Goal: Task Accomplishment & Management: Use online tool/utility

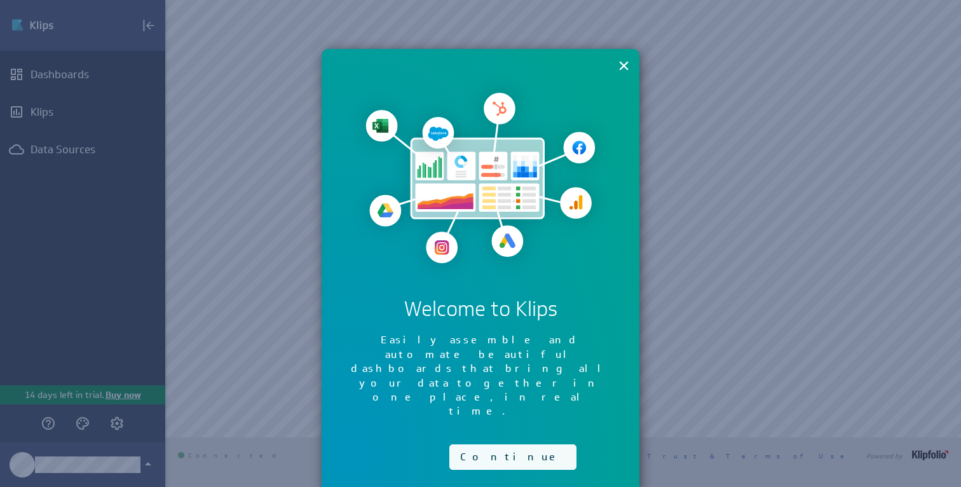
click at [469, 444] on button "Continue" at bounding box center [512, 456] width 127 height 25
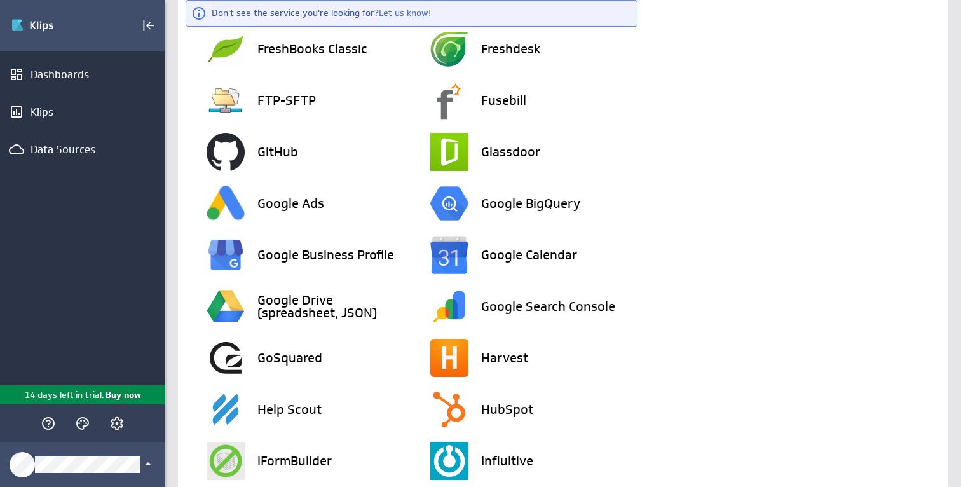
scroll to position [1139, 0]
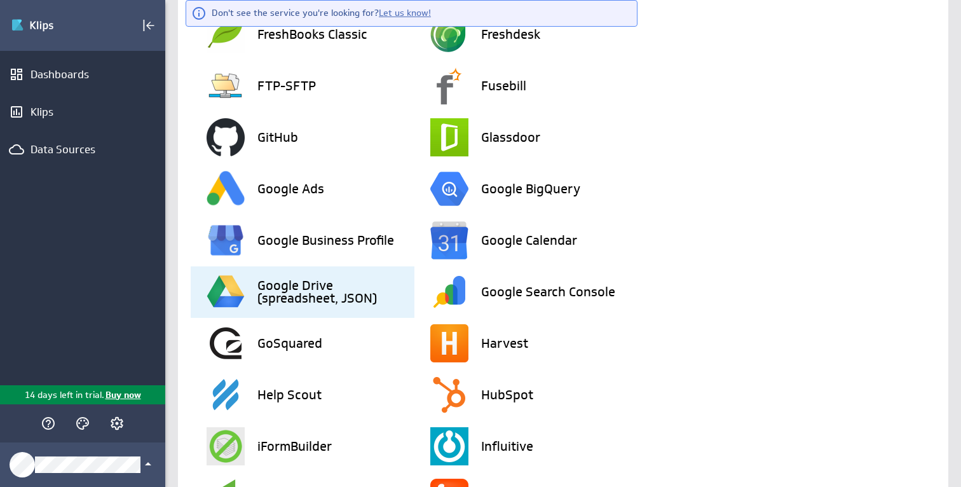
click at [294, 290] on h3 "Google Drive (spreadsheet, JSON)" at bounding box center [335, 291] width 157 height 25
click at [322, 285] on h3 "Google Drive (spreadsheet, JSON)" at bounding box center [335, 291] width 157 height 25
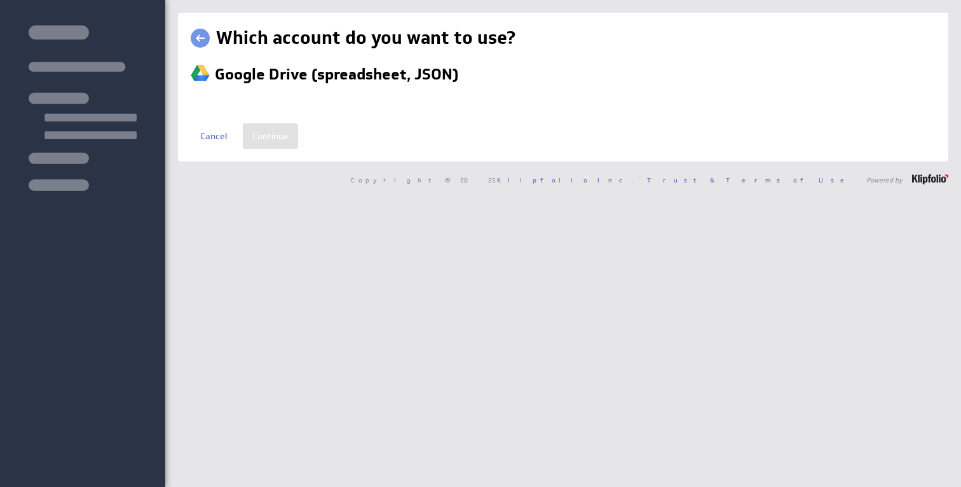
click at [322, 287] on div "Which account do you want to use? Google Drive (spreadsheet, JSON) Name new con…" at bounding box center [563, 243] width 796 height 487
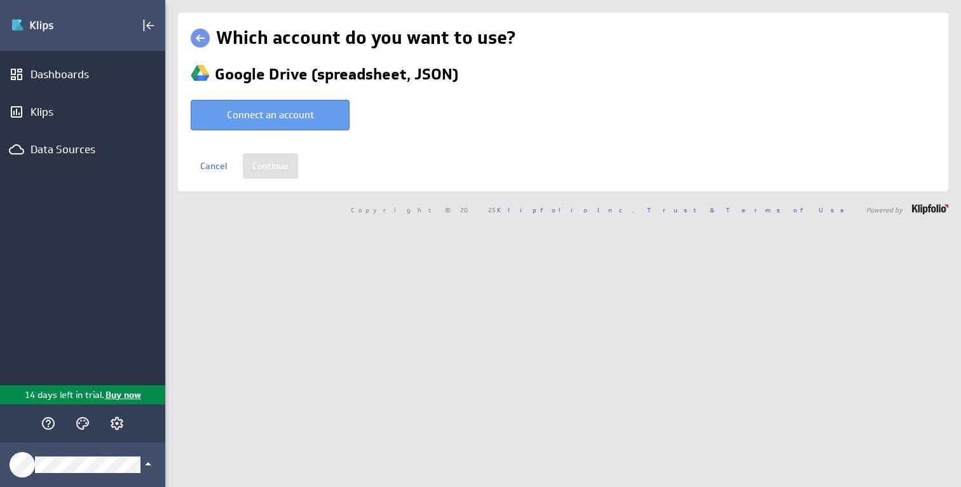
click at [284, 113] on button "Connect an account" at bounding box center [270, 115] width 159 height 31
type input "Brady @ Google created Oct 08, 2025 at 2:31 AM EDT"
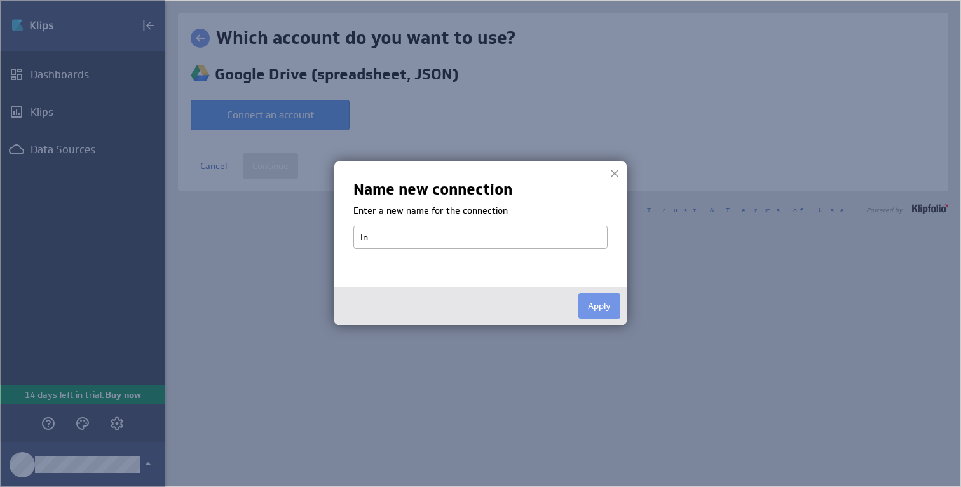
type input "I"
type input "Funding Dashboard"
click at [600, 306] on button "Apply" at bounding box center [600, 305] width 42 height 25
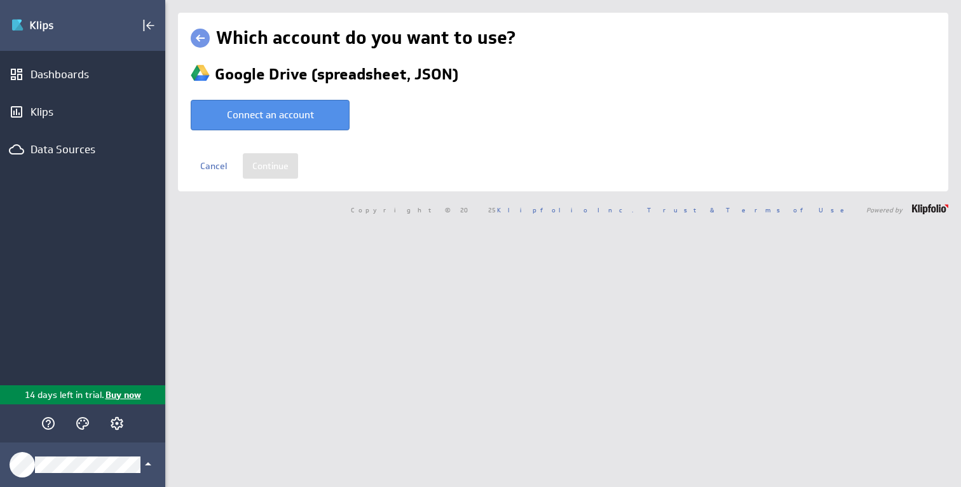
select select "be27f325f14e522ca0c9948446e8fb9b"
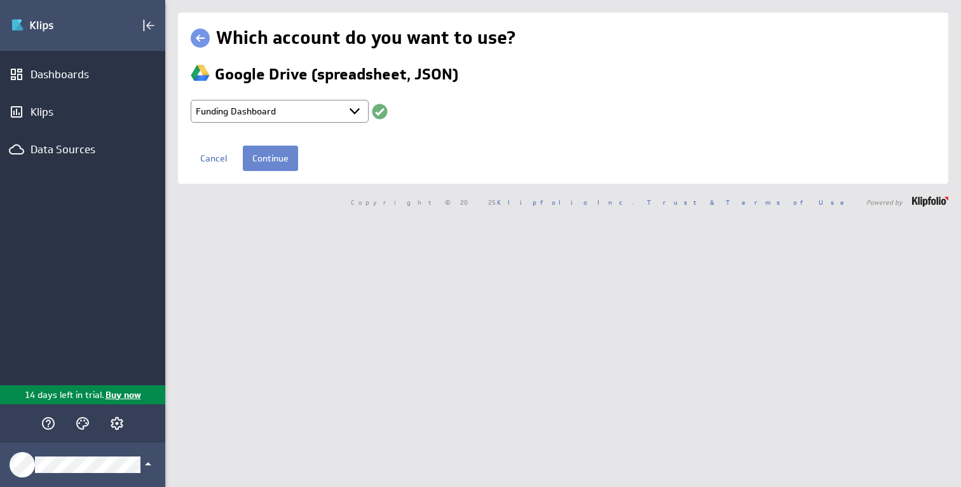
click at [265, 156] on input "Continue" at bounding box center [270, 158] width 55 height 25
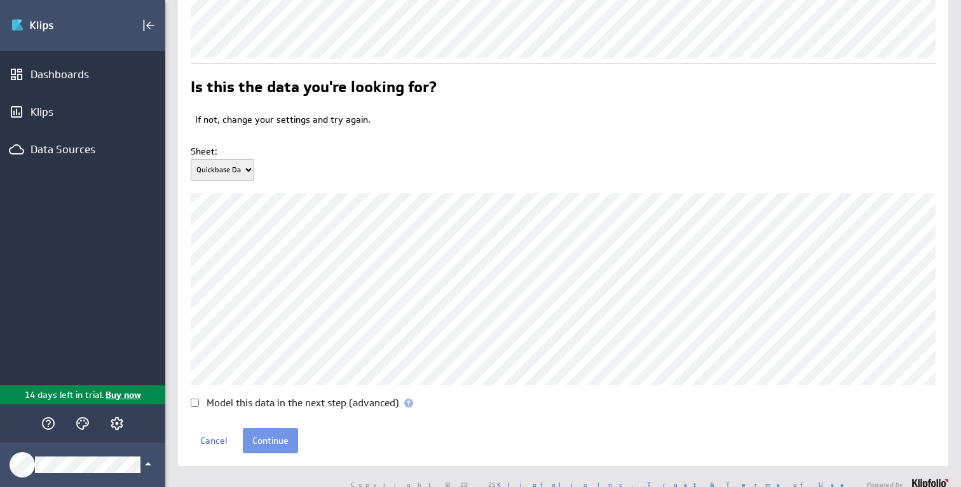
scroll to position [102, 0]
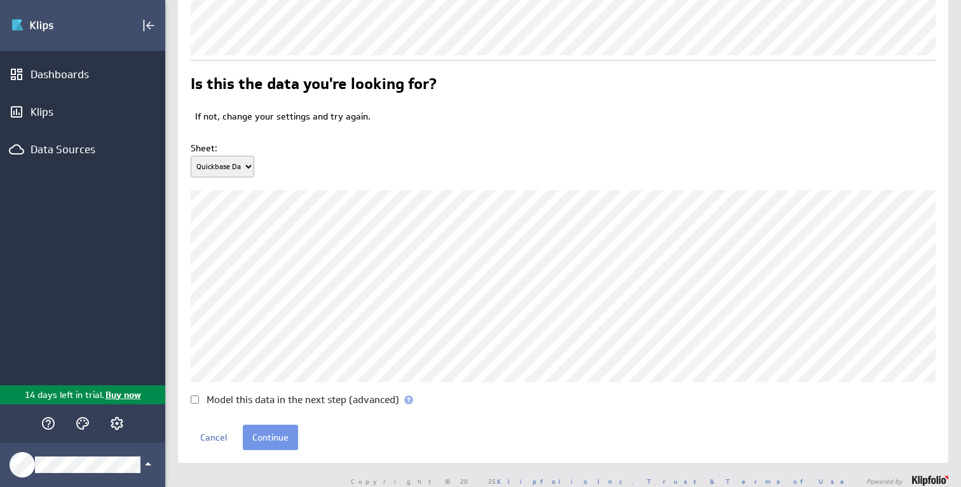
click at [247, 177] on select "Quickbase Data Report" at bounding box center [223, 167] width 64 height 22
select select "1"
click at [191, 176] on select "Quickbase Data Report" at bounding box center [223, 167] width 64 height 22
click at [410, 404] on span at bounding box center [408, 399] width 9 height 9
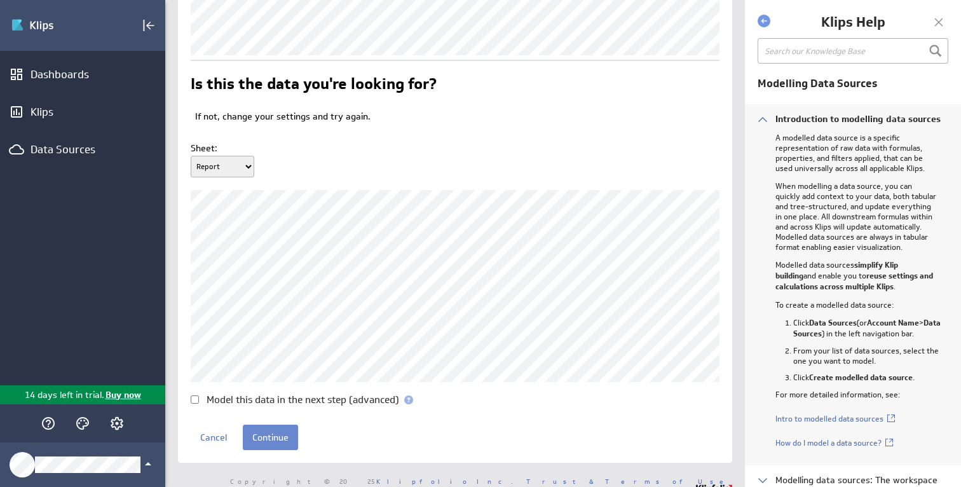
click at [266, 450] on input "Continue" at bounding box center [270, 437] width 55 height 25
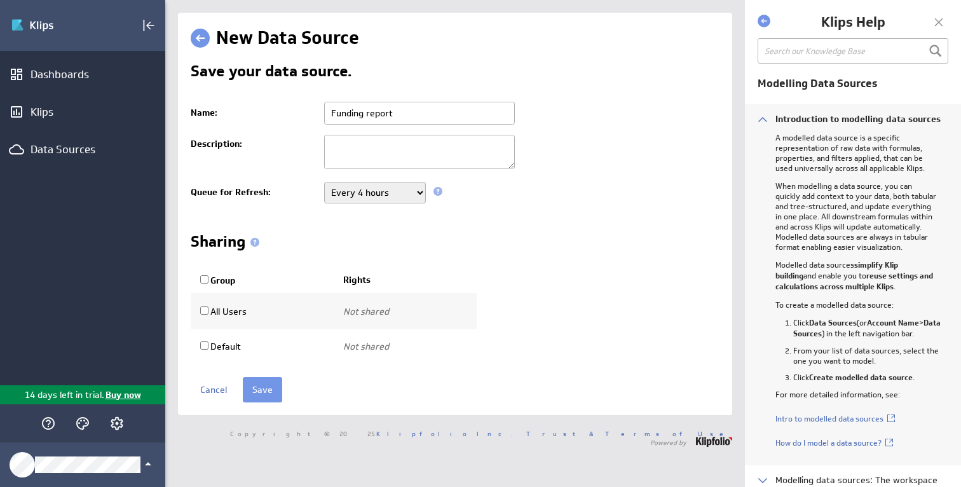
click at [399, 196] on select "Never Every minute Every 5 minutes Every 15 minutes Every 30 minutes Every hour…" at bounding box center [375, 193] width 102 height 22
select select "900"
click at [324, 182] on select "Never Every minute Every 5 minutes Every 15 minutes Every 30 minutes Every hour…" at bounding box center [375, 193] width 102 height 22
click at [410, 254] on div "Sharing" at bounding box center [455, 244] width 529 height 20
click at [255, 245] on span at bounding box center [254, 242] width 9 height 9
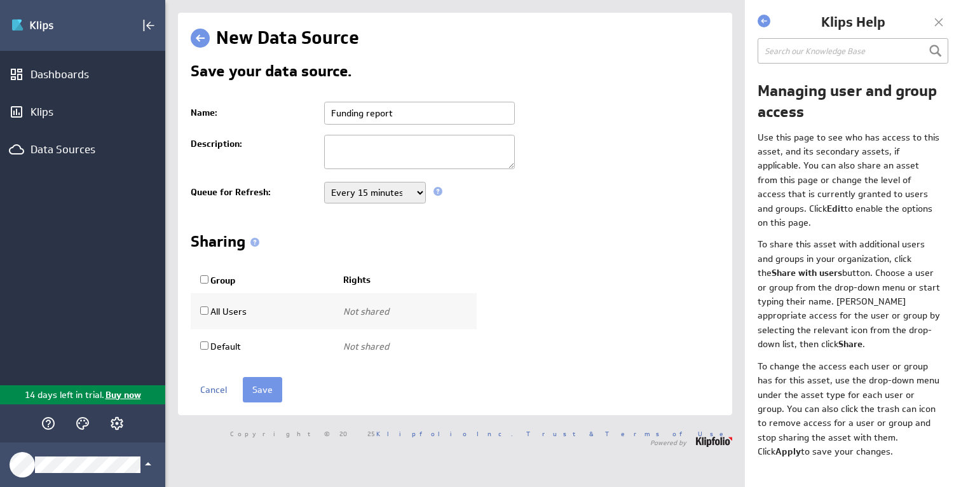
click at [256, 242] on span at bounding box center [254, 242] width 9 height 9
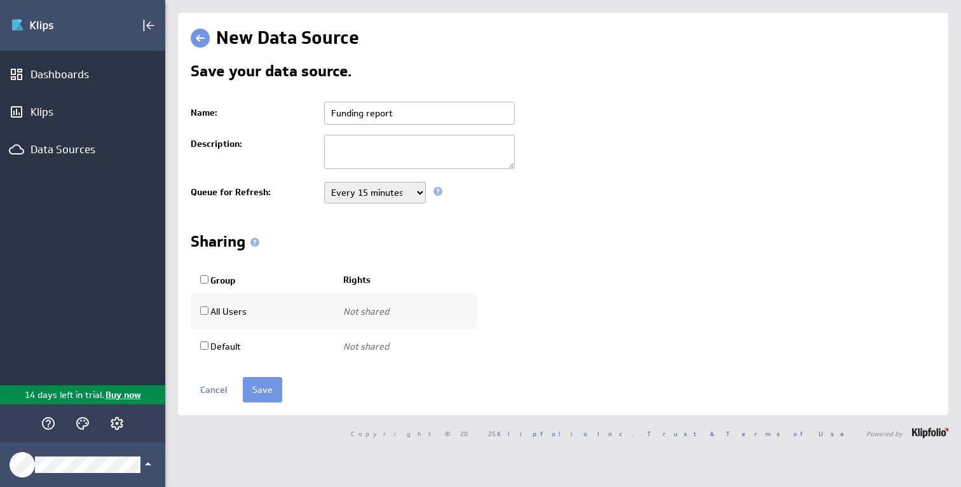
click at [256, 242] on span at bounding box center [254, 242] width 9 height 9
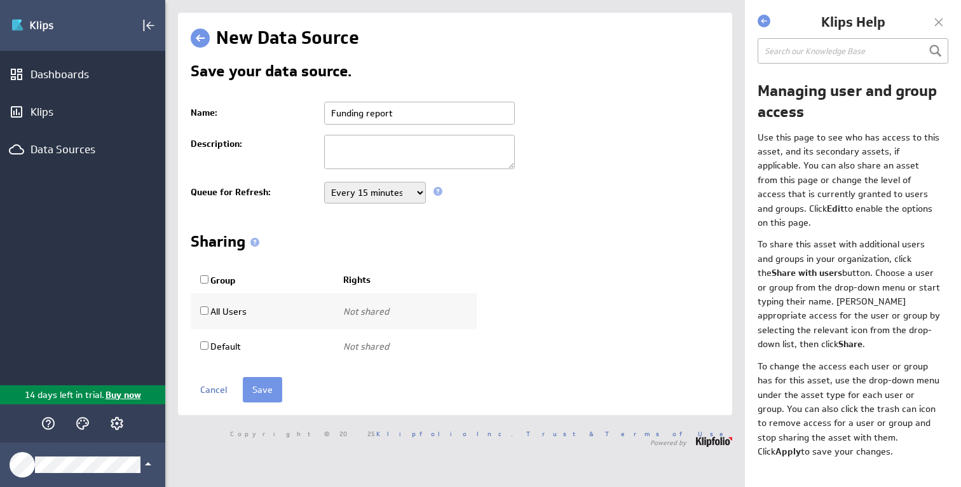
click at [205, 280] on input "Group" at bounding box center [204, 279] width 8 height 8
checkbox input "true"
select select "823e023a303ab2e5b537f8a3d2bf7b13:use"
checkbox input "true"
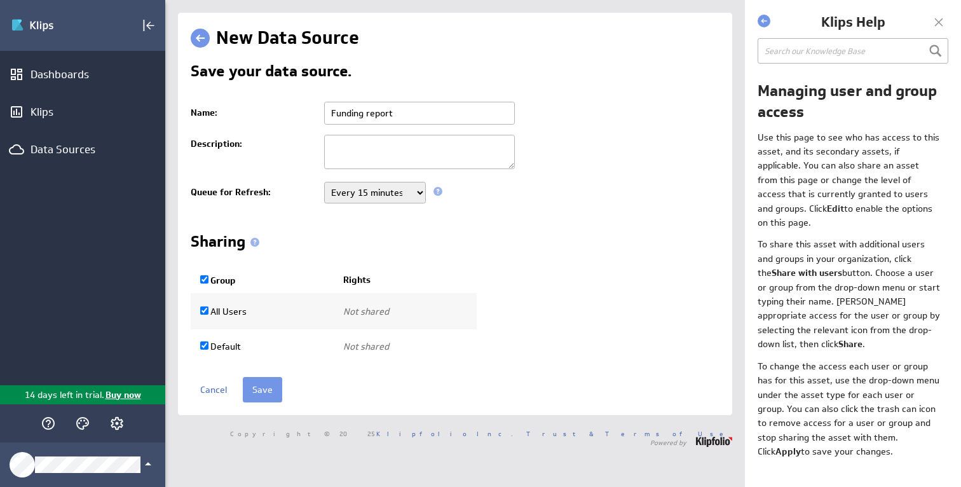
select select "3e80a5c6d186171a1d4ef1683b79783a:use"
click at [206, 280] on input "Group" at bounding box center [204, 279] width 8 height 8
checkbox input "false"
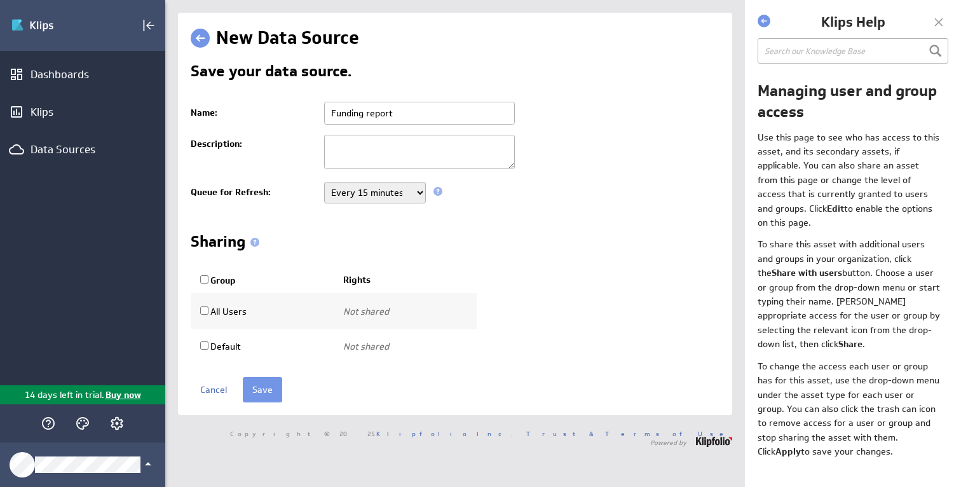
click at [206, 312] on input "All Users" at bounding box center [204, 310] width 8 height 8
checkbox input "true"
select select "823e023a303ab2e5b537f8a3d2bf7b13:use"
click at [209, 347] on label "Default" at bounding box center [220, 346] width 41 height 11
click at [209, 347] on input "Default" at bounding box center [204, 345] width 8 height 8
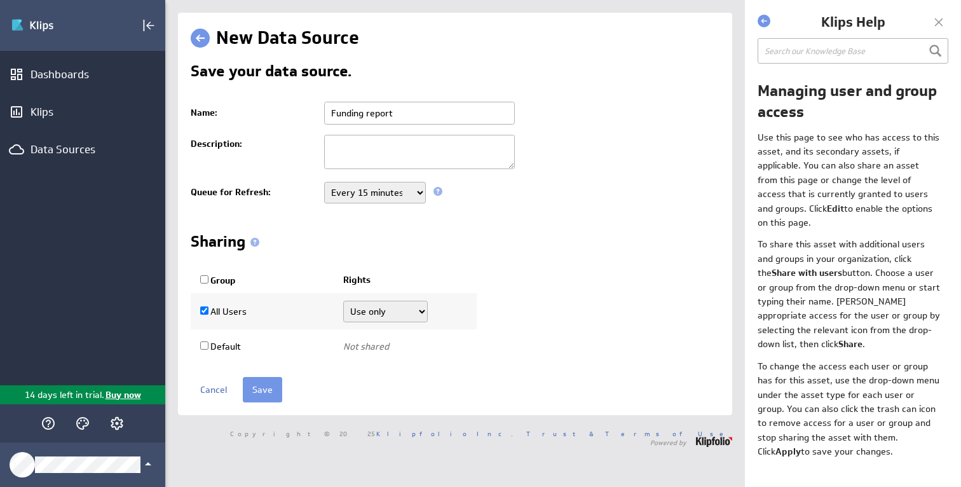
checkbox input "true"
select select "3e80a5c6d186171a1d4ef1683b79783a:use"
click at [203, 280] on input "Group" at bounding box center [204, 279] width 8 height 8
checkbox input "false"
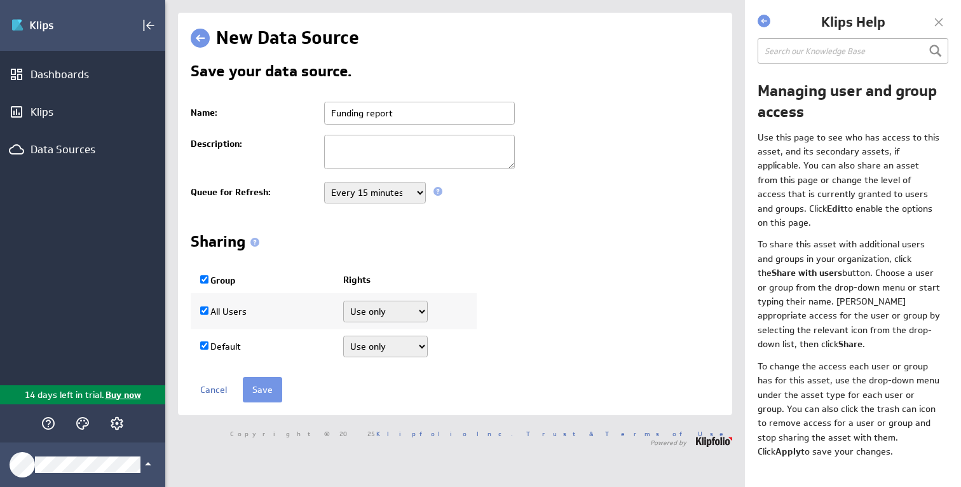
checkbox input "false"
click at [260, 394] on input "Save" at bounding box center [262, 389] width 39 height 25
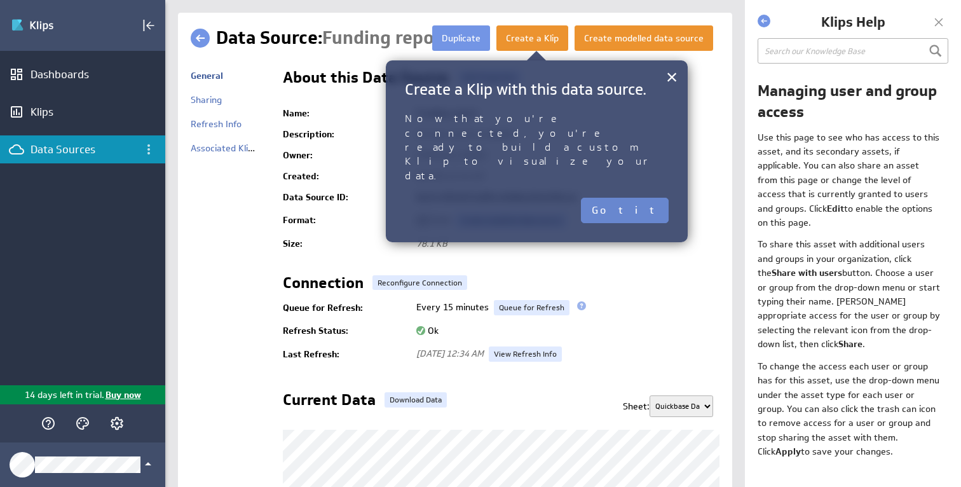
click at [645, 198] on button "Got it" at bounding box center [625, 210] width 88 height 25
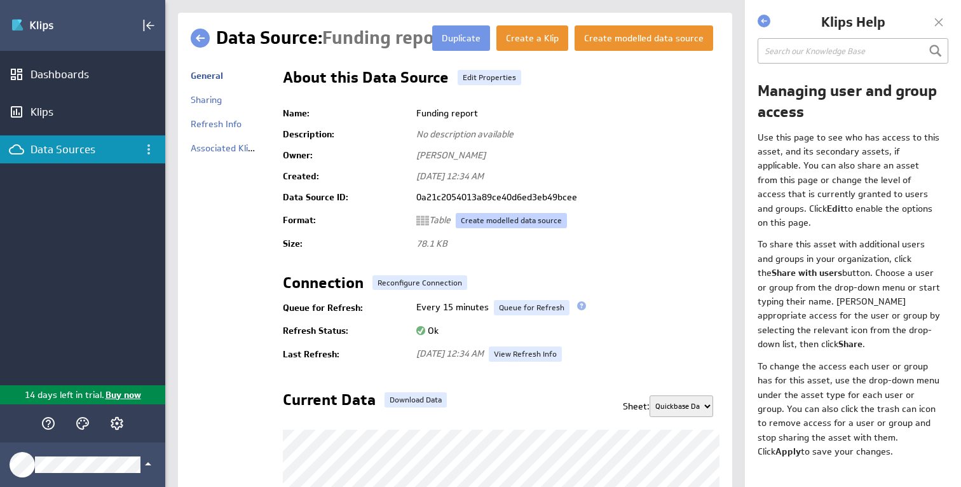
click at [495, 222] on link "Create modelled data source" at bounding box center [511, 220] width 111 height 15
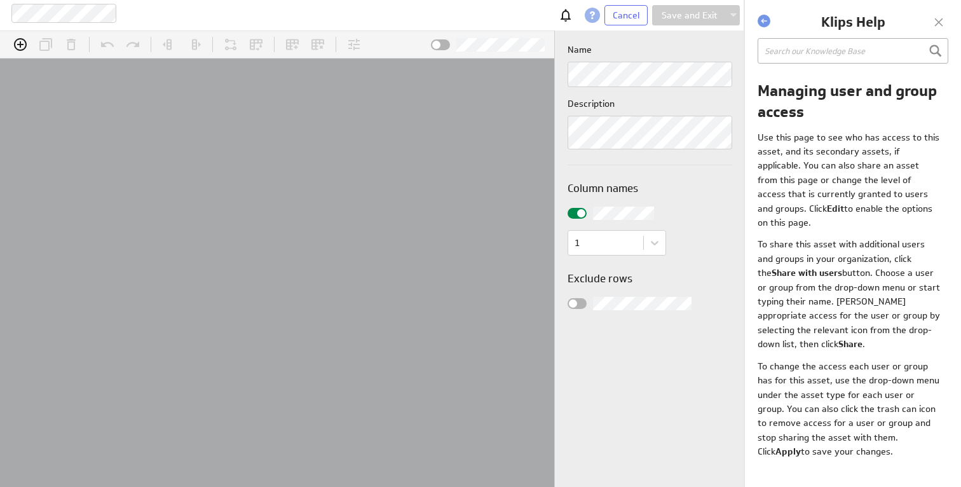
scroll to position [20, 577]
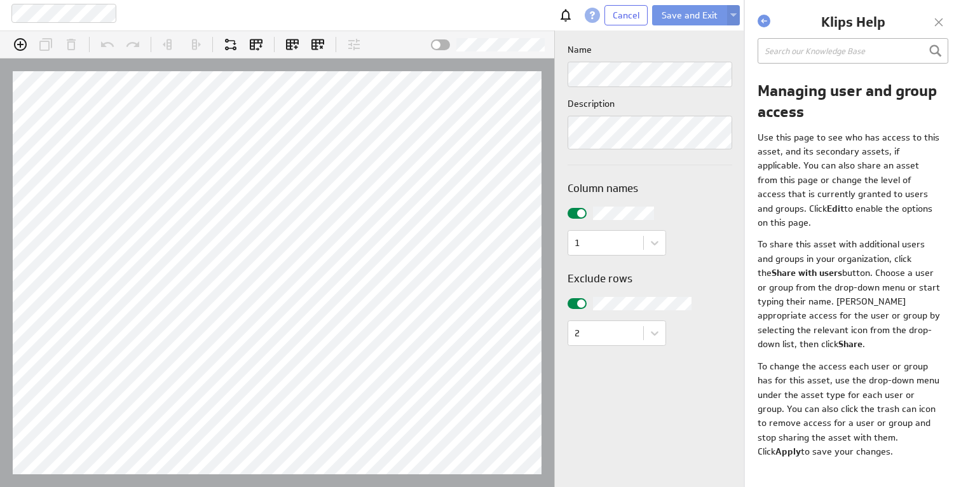
click at [935, 27] on div at bounding box center [938, 22] width 19 height 19
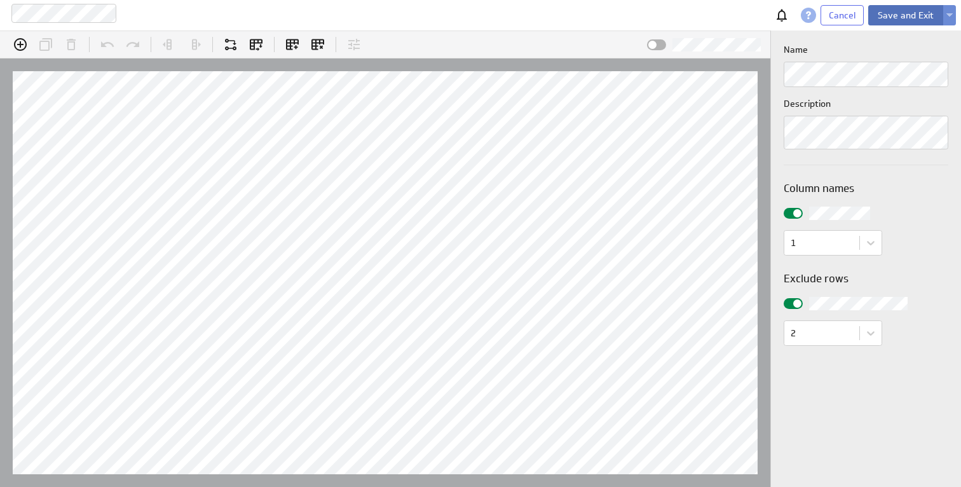
click at [905, 17] on button "Save and Exit" at bounding box center [905, 15] width 75 height 20
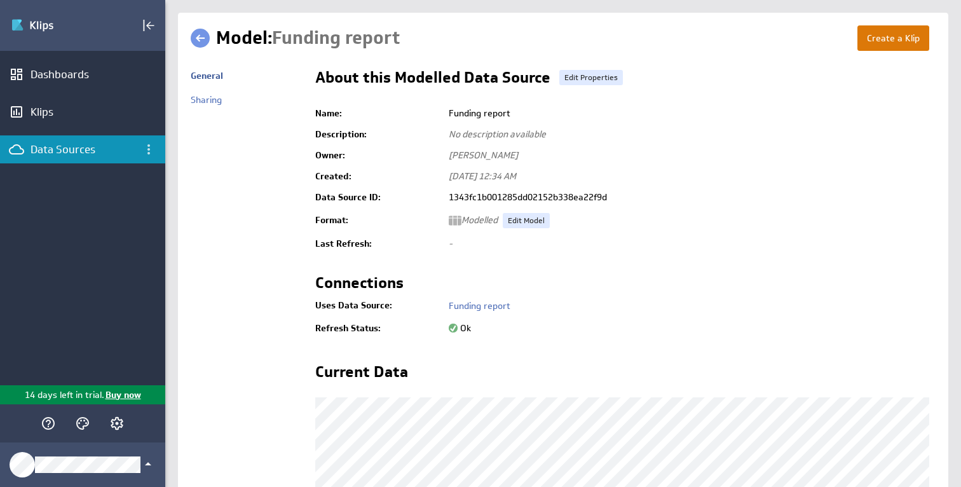
click at [882, 31] on button "Create a Klip" at bounding box center [894, 37] width 72 height 25
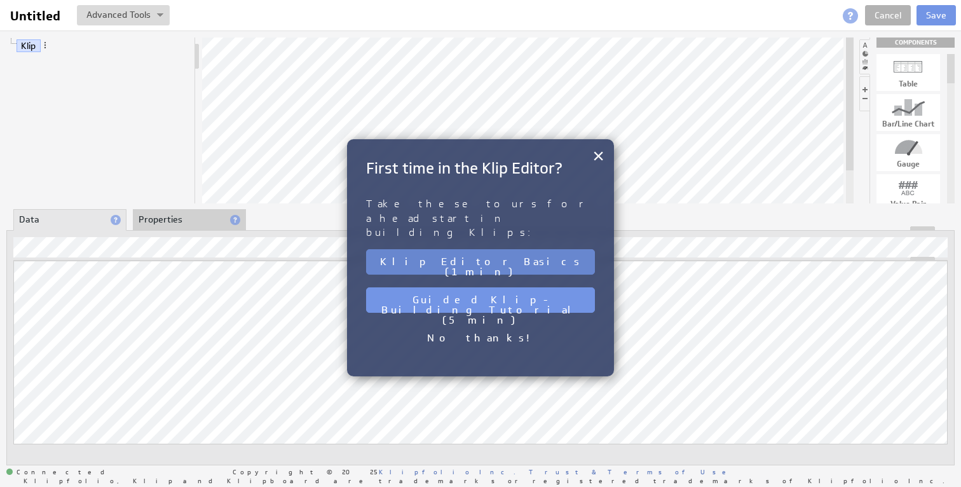
click at [460, 249] on button "Klip Editor Basics (1 min)" at bounding box center [480, 261] width 229 height 25
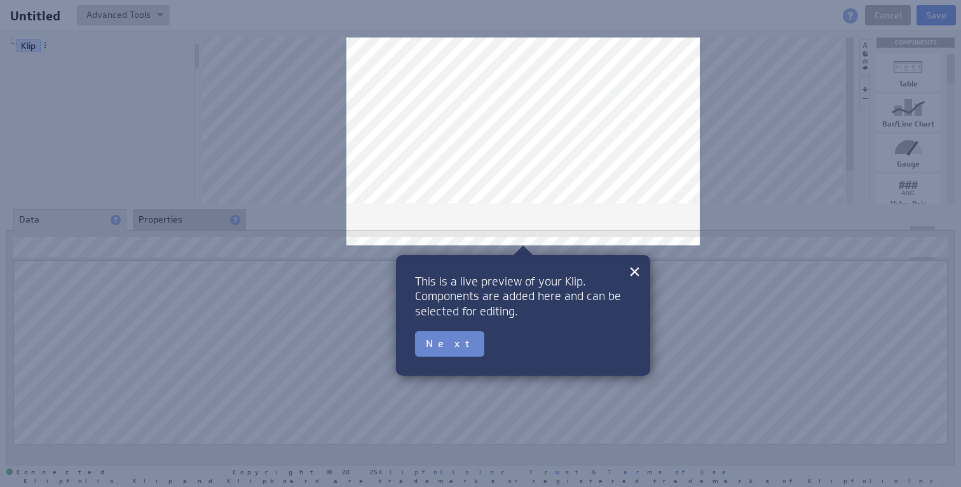
click at [442, 348] on button "Next" at bounding box center [449, 343] width 69 height 25
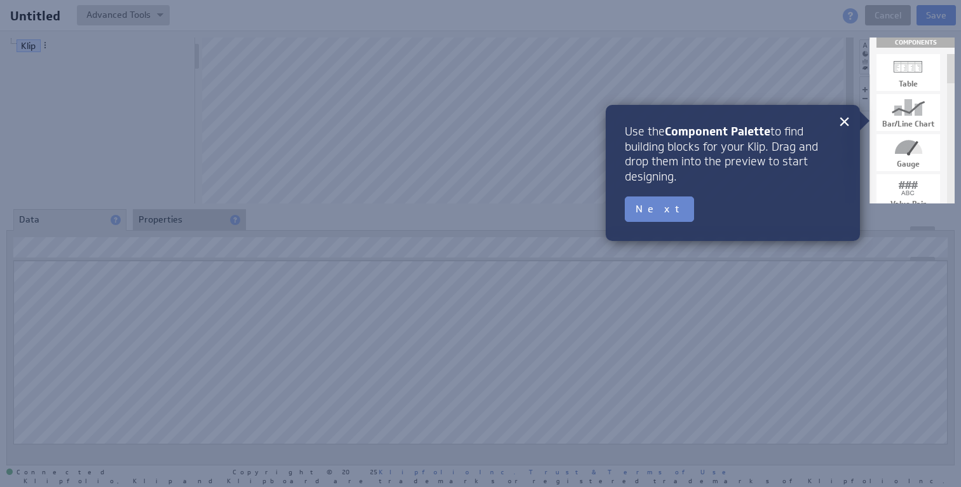
click at [648, 212] on button "Next" at bounding box center [659, 208] width 69 height 25
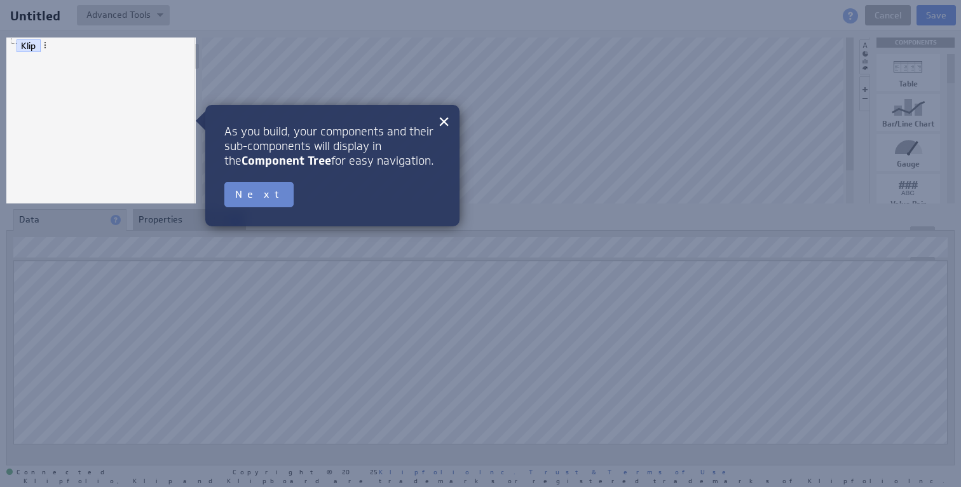
click at [247, 188] on button "Next" at bounding box center [258, 194] width 69 height 25
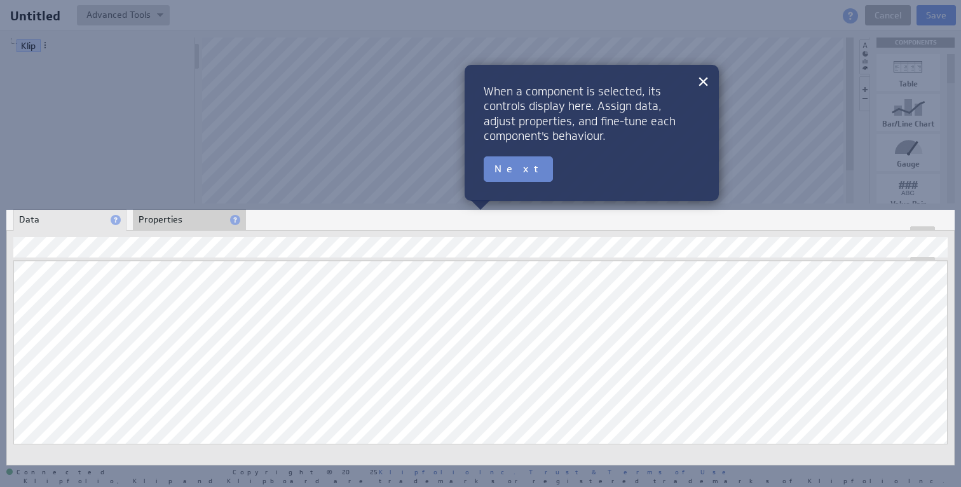
click at [497, 167] on button "Next" at bounding box center [518, 168] width 69 height 25
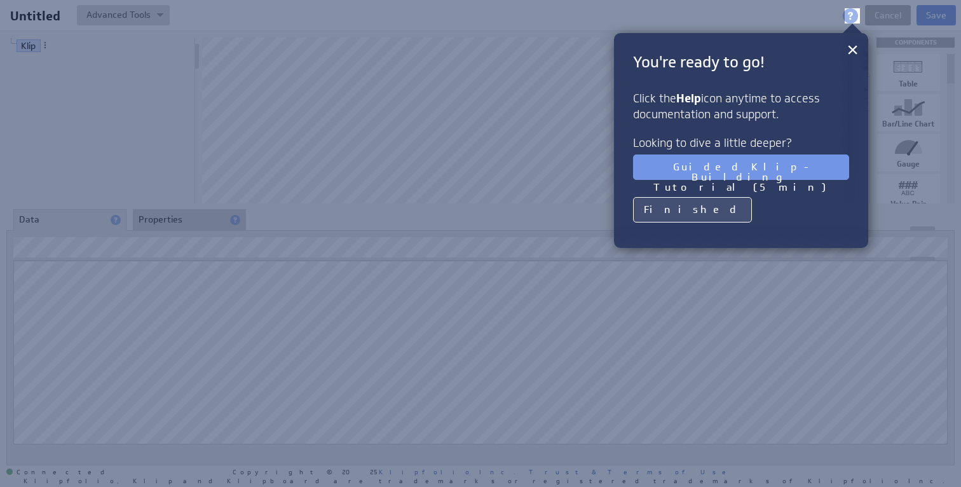
click at [664, 210] on button "Finished" at bounding box center [692, 209] width 119 height 25
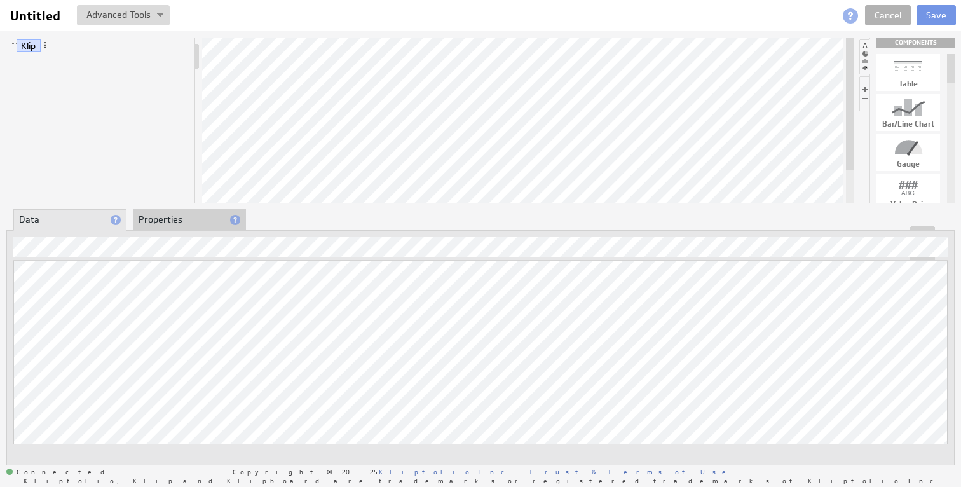
click at [914, 158] on div "Gauge" at bounding box center [909, 152] width 64 height 37
drag, startPoint x: 914, startPoint y: 158, endPoint x: 640, endPoint y: 156, distance: 274.0
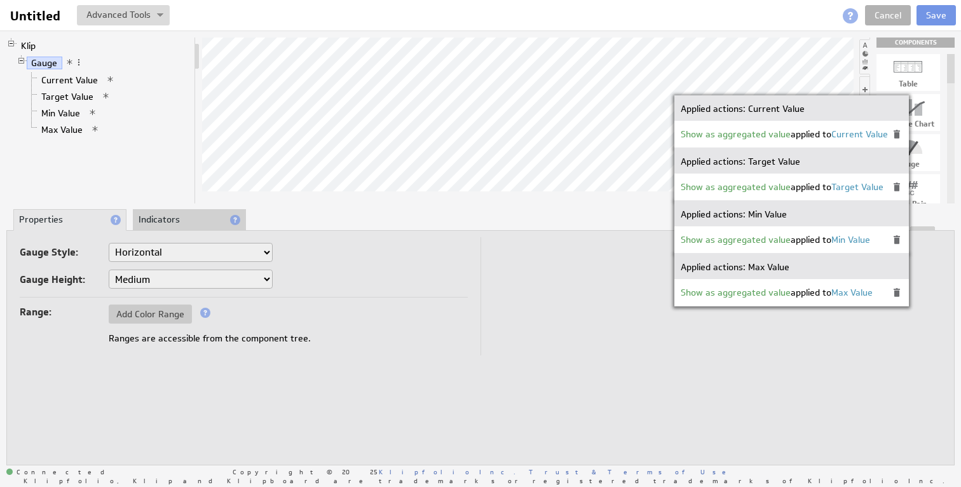
click at [197, 221] on li "Indicators" at bounding box center [189, 220] width 113 height 22
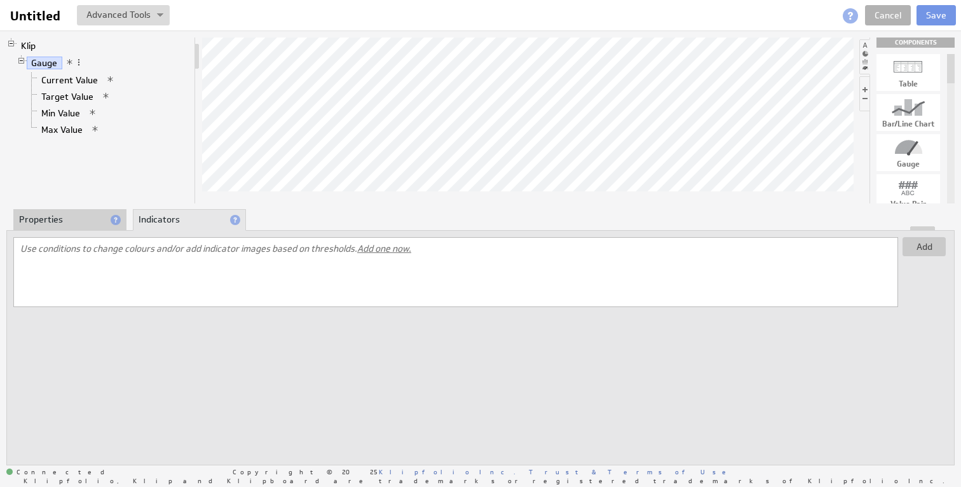
click at [77, 223] on li "Properties" at bounding box center [69, 220] width 113 height 22
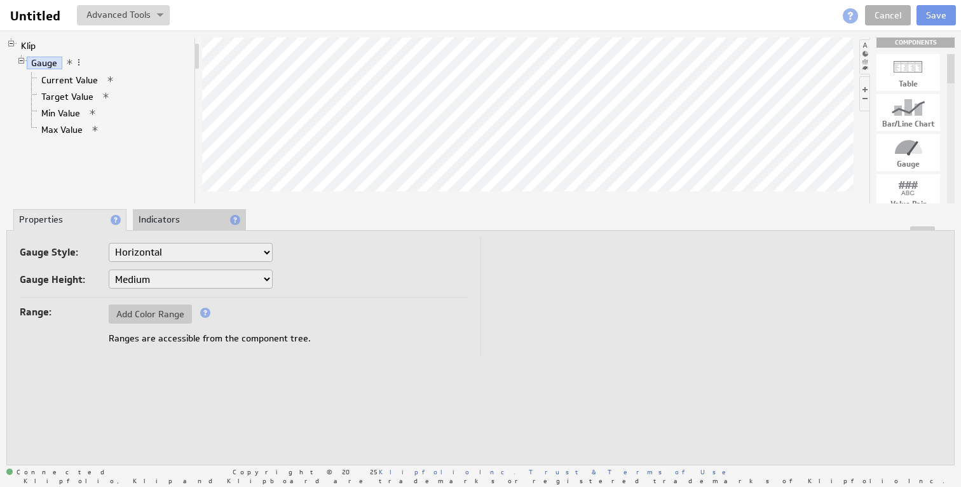
click at [163, 249] on select "Horizontal Vertical Arc Semicircle Circle" at bounding box center [191, 252] width 164 height 19
select select "ag"
click at [109, 243] on select "Horizontal Vertical Arc Semicircle Circle" at bounding box center [191, 252] width 164 height 19
click at [167, 255] on select "Horizontal Vertical Arc Semicircle Circle" at bounding box center [191, 252] width 164 height 19
select select "sg"
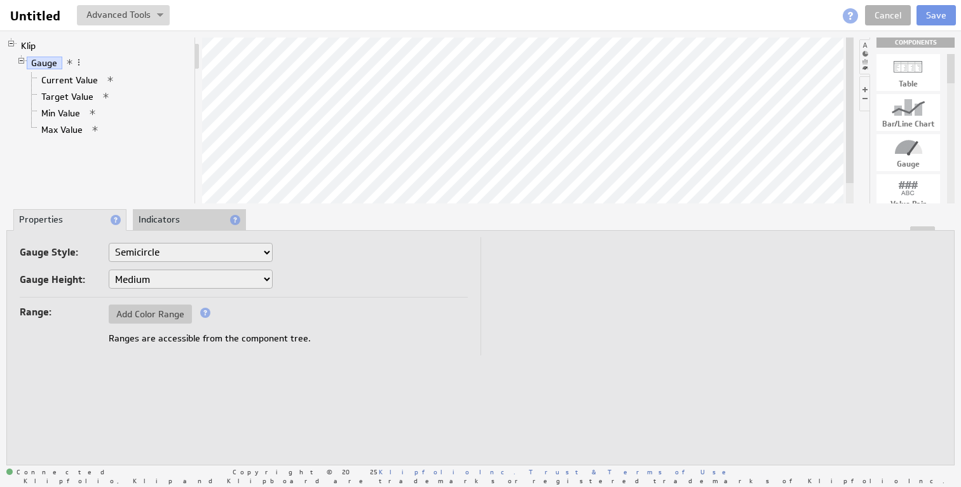
click at [109, 243] on select "Horizontal Vertical Arc Semicircle Circle" at bounding box center [191, 252] width 164 height 19
click at [165, 245] on select "Horizontal Vertical Arc Semicircle Circle" at bounding box center [191, 252] width 164 height 19
select select "cg"
click at [109, 243] on select "Horizontal Vertical Arc Semicircle Circle" at bounding box center [191, 252] width 164 height 19
select select "cg"
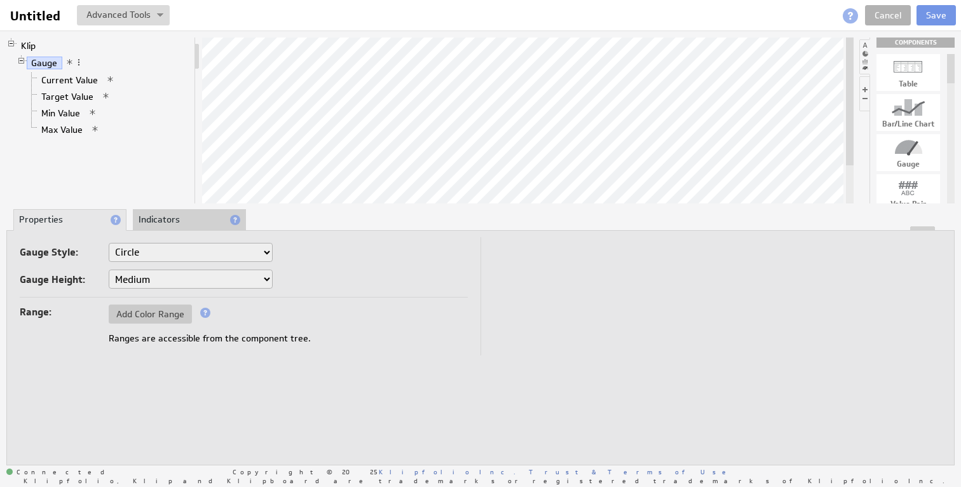
click at [169, 280] on select "Small Medium Large X-Large" at bounding box center [191, 279] width 164 height 19
select select "3"
click at [109, 270] on select "Small Medium Large X-Large" at bounding box center [191, 279] width 164 height 19
select select "cg"
click at [168, 281] on select "Small Medium Large X-Large" at bounding box center [191, 279] width 164 height 19
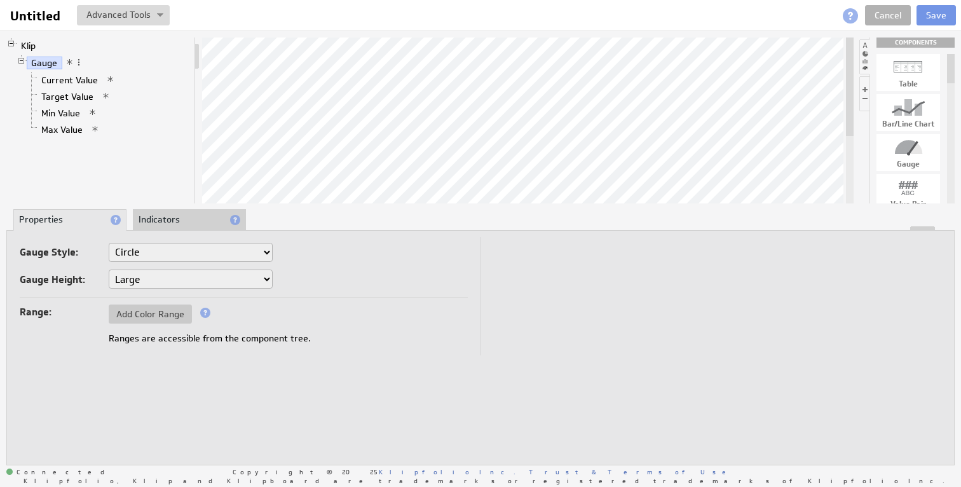
select select "2"
click at [109, 270] on select "Small Medium Large X-Large" at bounding box center [191, 279] width 164 height 19
select select "cg"
click at [158, 308] on span "Add Color Range" at bounding box center [150, 313] width 83 height 11
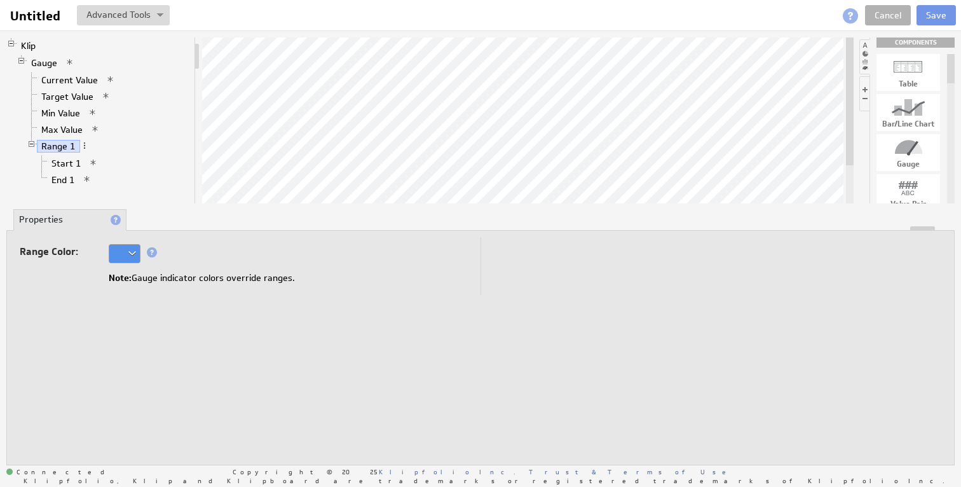
click at [131, 254] on div at bounding box center [125, 253] width 32 height 19
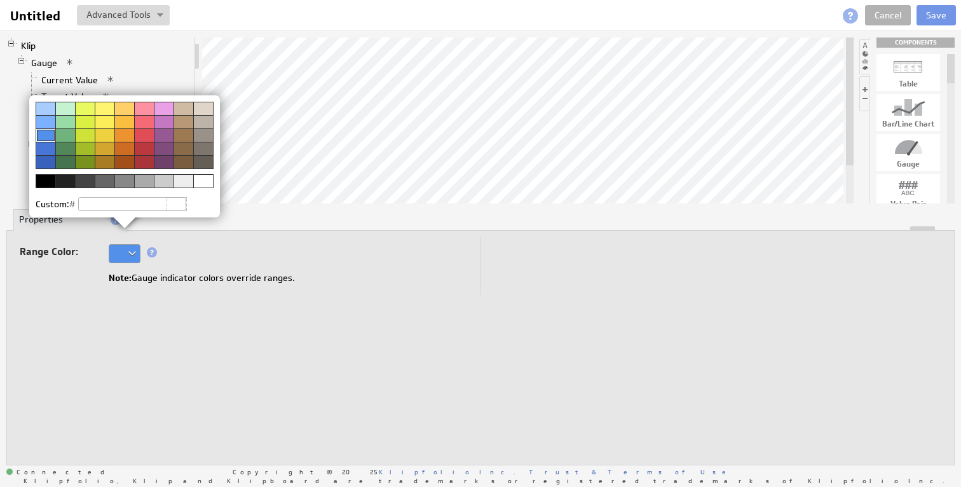
click at [62, 139] on div at bounding box center [65, 134] width 20 height 13
click at [181, 329] on img at bounding box center [480, 243] width 961 height 487
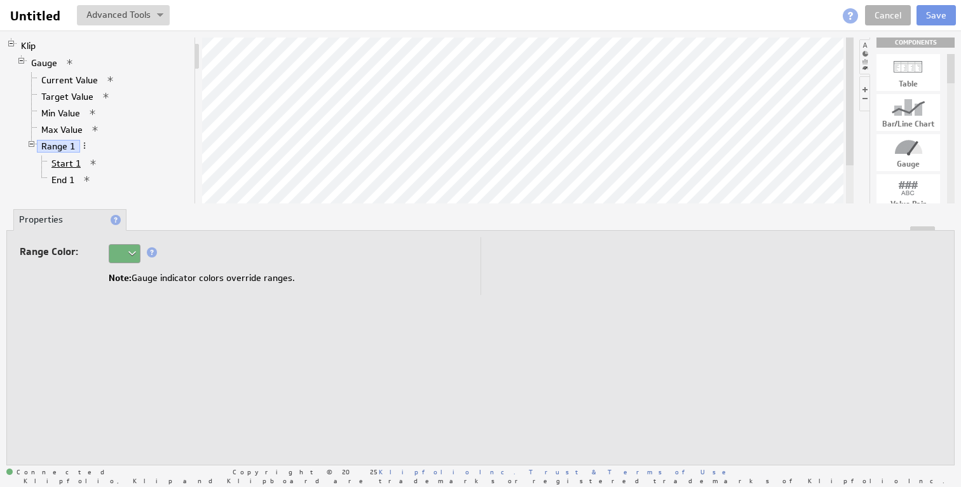
click at [63, 167] on link "Start 1" at bounding box center [66, 163] width 39 height 13
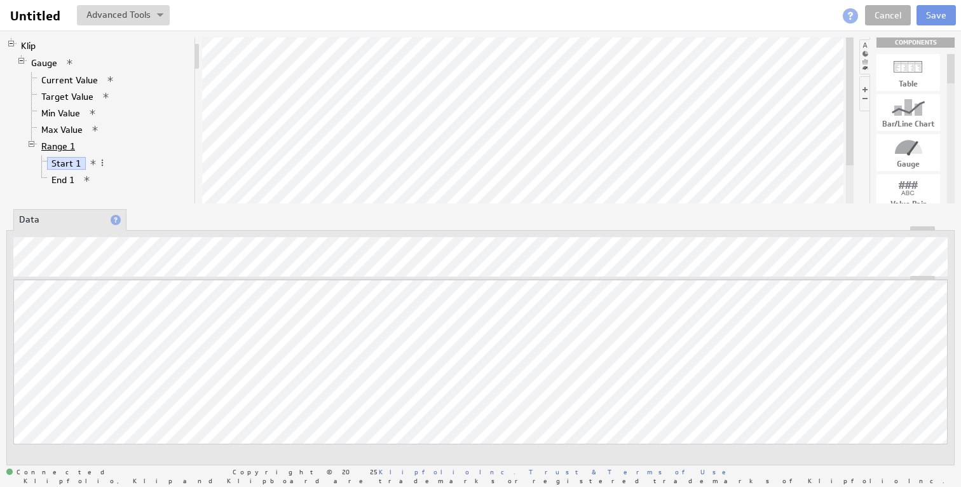
click at [57, 145] on link "Range 1" at bounding box center [58, 146] width 43 height 13
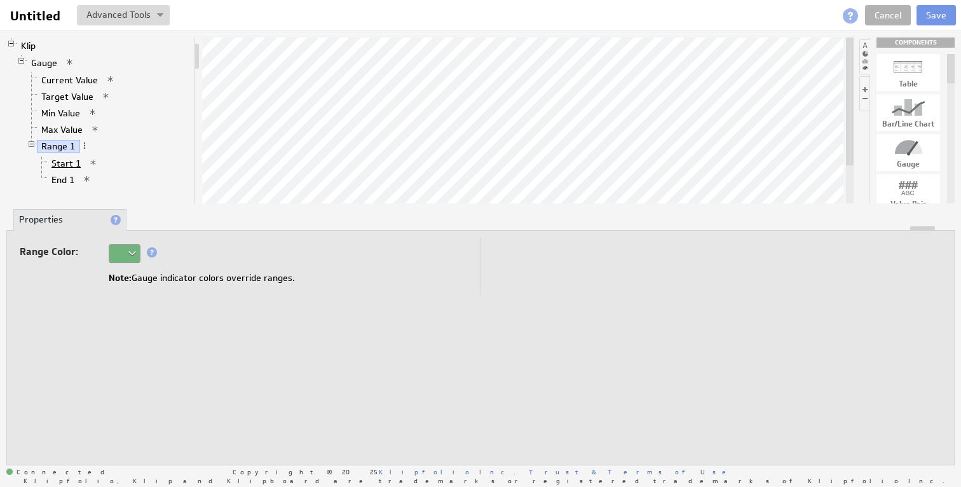
click at [67, 158] on link "Start 1" at bounding box center [66, 163] width 39 height 13
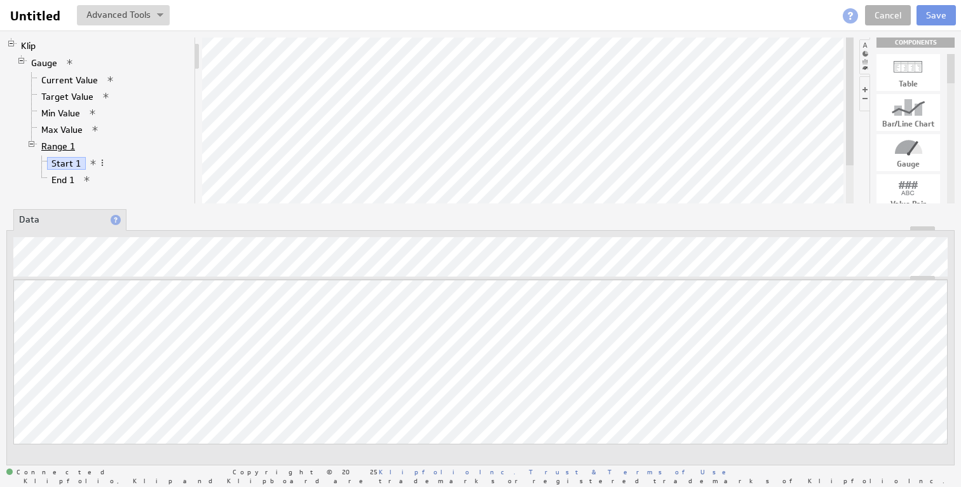
click at [64, 149] on link "Range 1" at bounding box center [58, 146] width 43 height 13
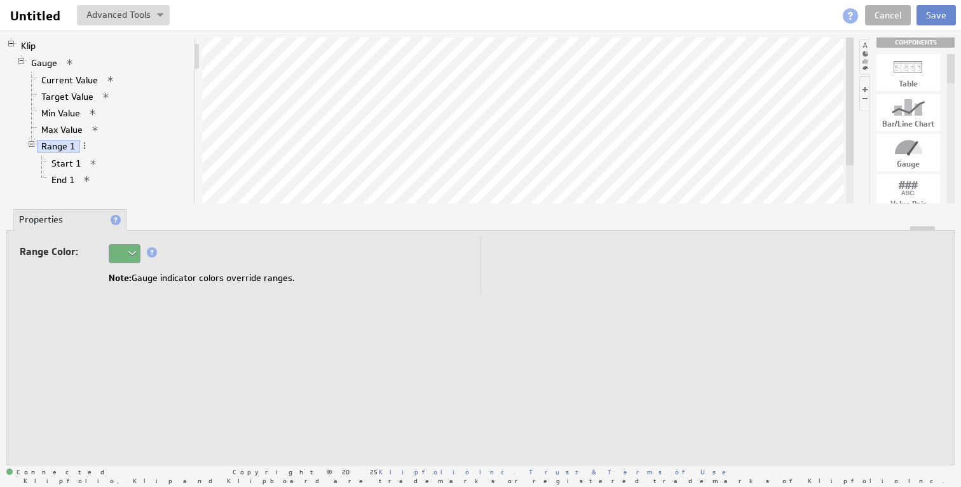
click at [939, 18] on button "Save" at bounding box center [936, 15] width 39 height 20
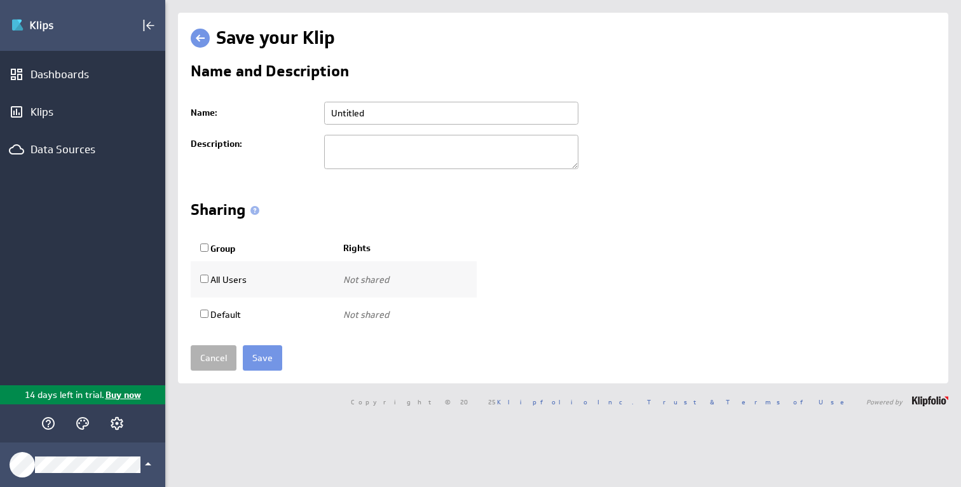
click at [390, 111] on input "Untitled" at bounding box center [451, 113] width 254 height 23
type input "Funding 1"
click at [261, 357] on input "Save" at bounding box center [262, 357] width 39 height 25
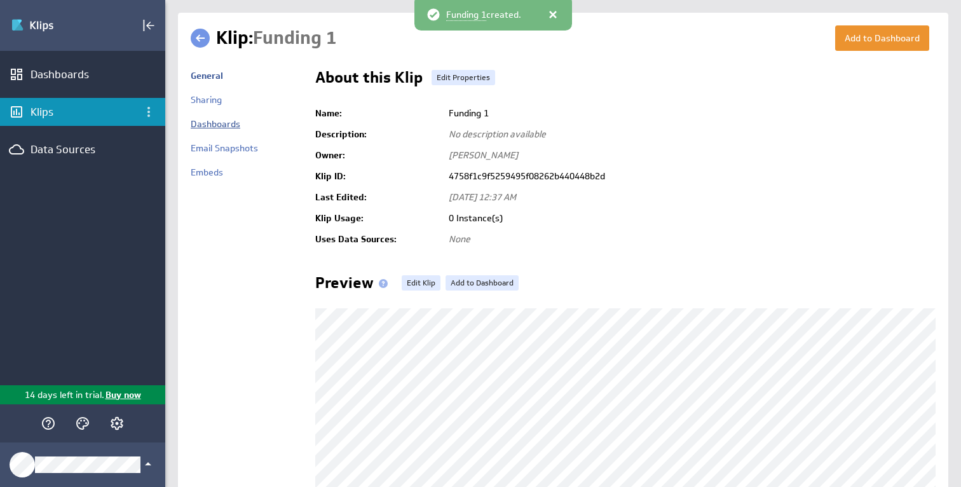
click at [222, 125] on link "Dashboards" at bounding box center [216, 123] width 50 height 11
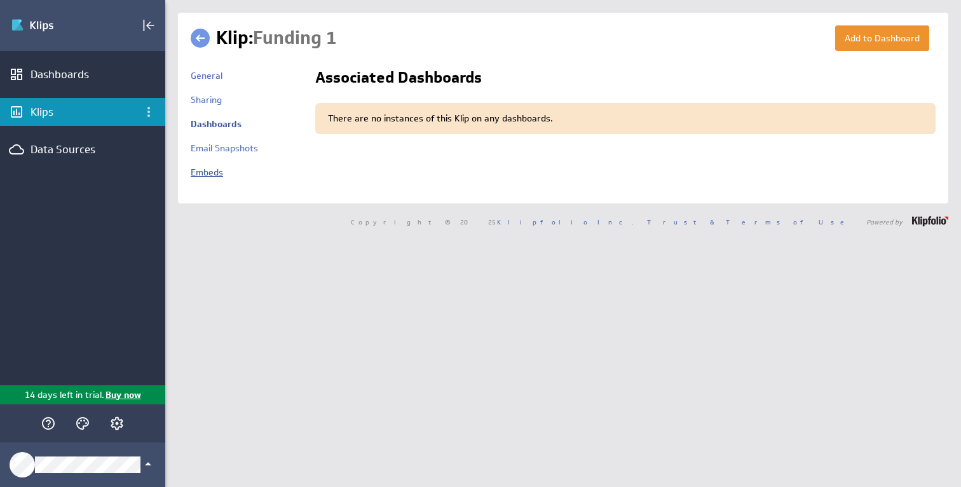
click at [221, 170] on link "Embeds" at bounding box center [207, 172] width 32 height 11
click at [212, 120] on link "Dashboards" at bounding box center [216, 123] width 50 height 11
click at [80, 83] on div "Dashboards" at bounding box center [82, 74] width 165 height 28
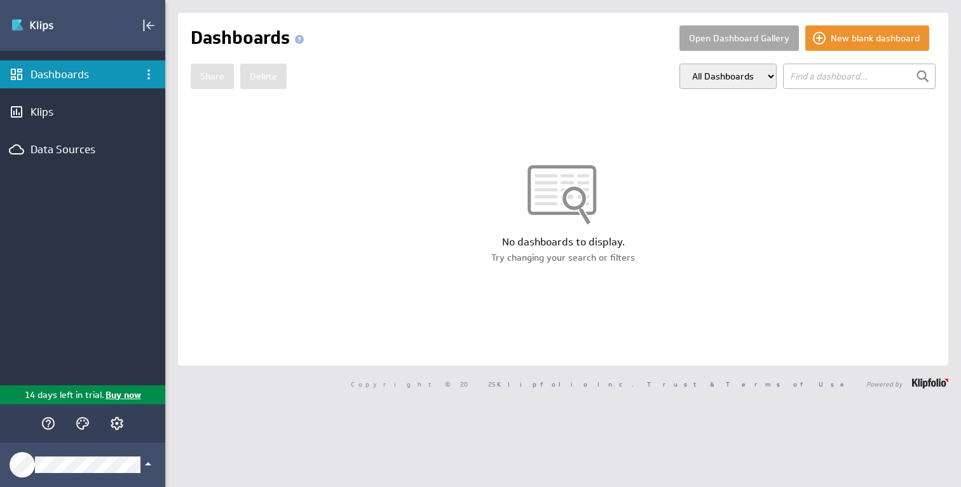
click at [703, 35] on button "Open Dashboard Gallery" at bounding box center [740, 37] width 120 height 25
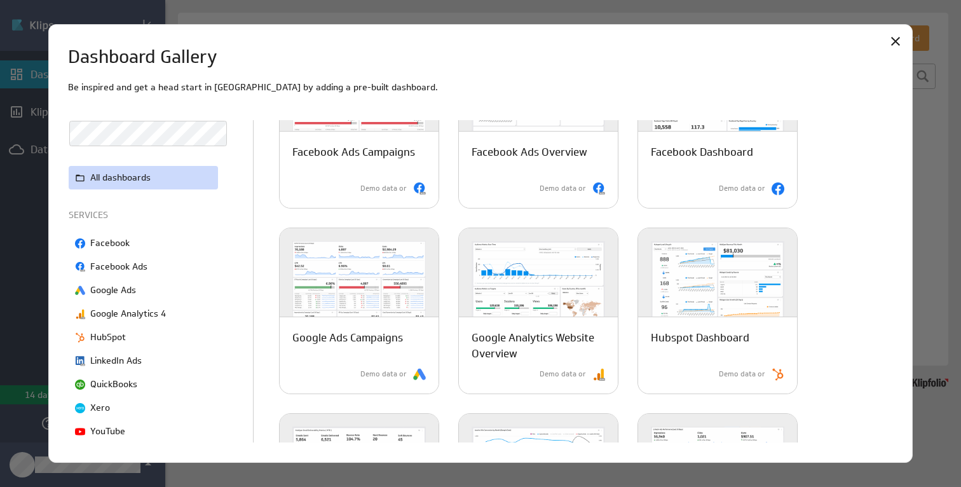
scroll to position [304, 0]
click at [895, 38] on icon "Close" at bounding box center [895, 41] width 15 height 15
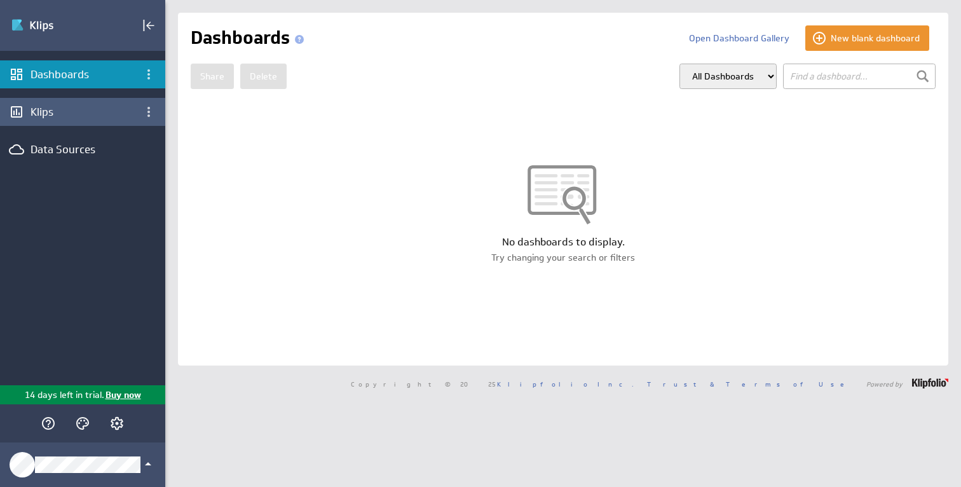
click at [90, 111] on div "Klips" at bounding box center [83, 112] width 104 height 14
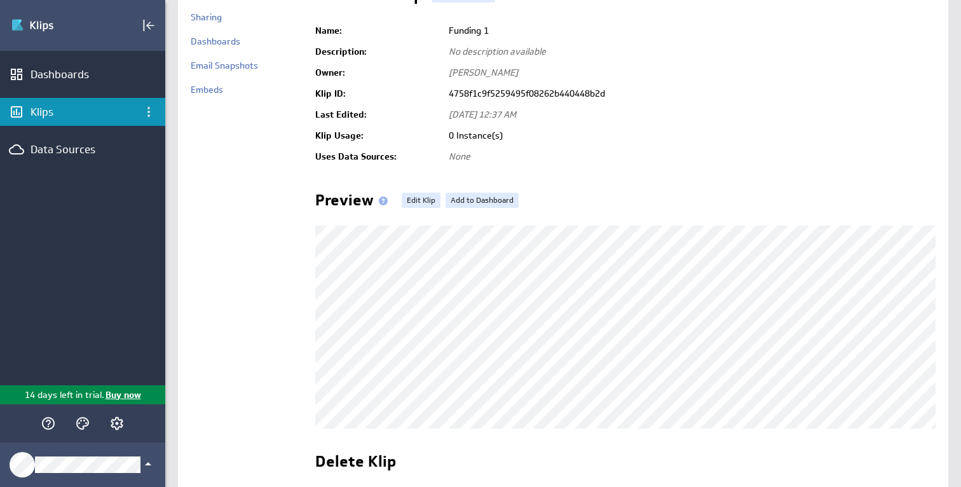
scroll to position [84, 0]
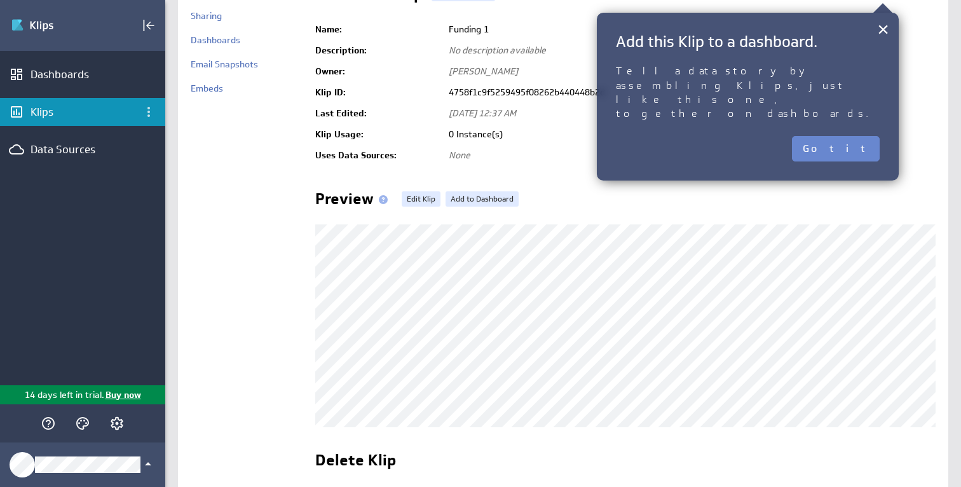
click at [848, 136] on button "Got it" at bounding box center [836, 148] width 88 height 25
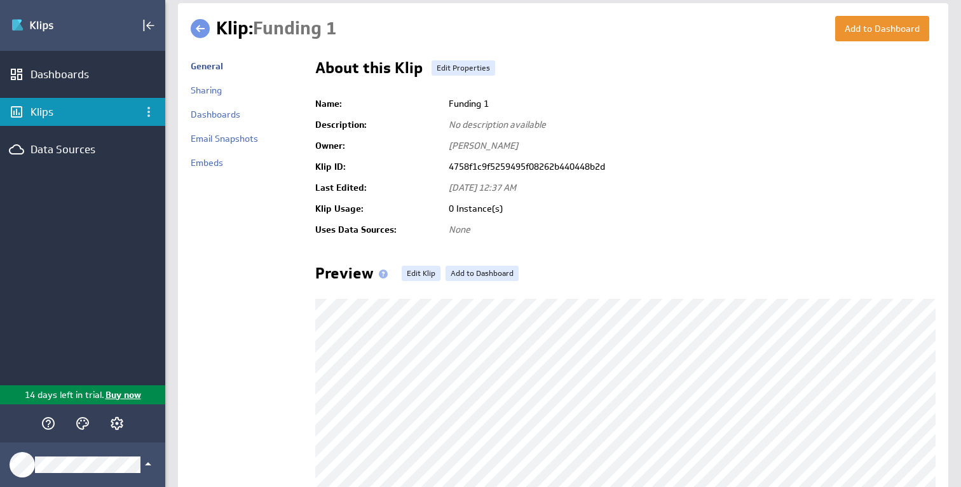
scroll to position [0, 0]
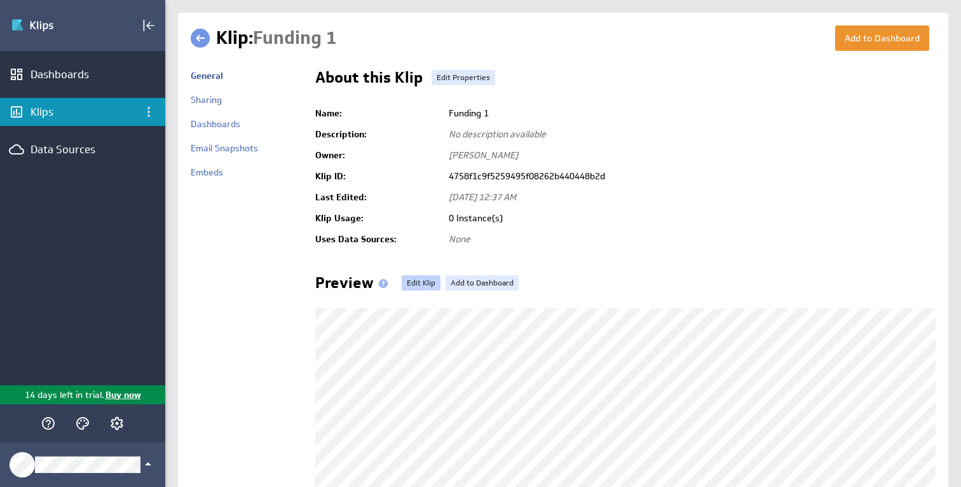
click at [425, 280] on link "Edit Klip" at bounding box center [421, 282] width 39 height 15
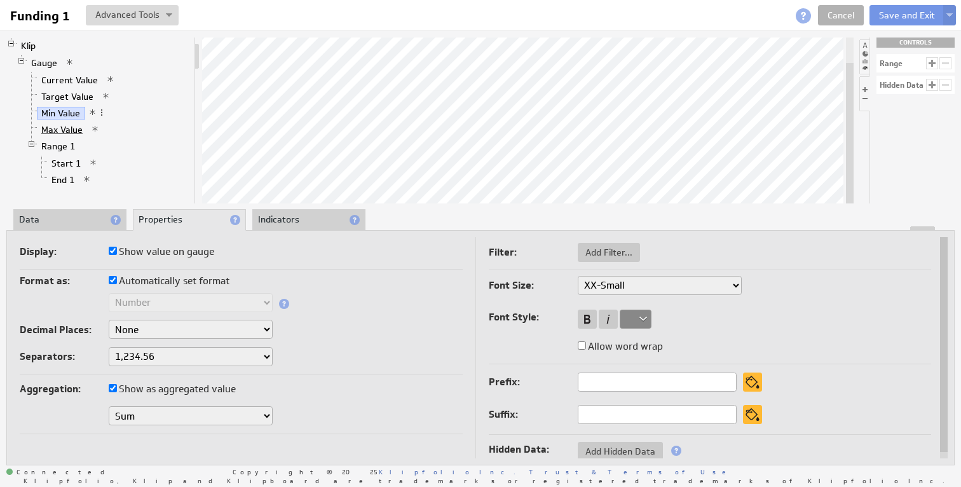
click at [55, 129] on link "Max Value" at bounding box center [62, 129] width 51 height 13
click at [111, 147] on li "Range 1 Start 1 End 1" at bounding box center [108, 164] width 163 height 52
click at [76, 130] on link "Max Value" at bounding box center [62, 129] width 51 height 13
click at [61, 114] on link "Min Value" at bounding box center [61, 113] width 48 height 13
click at [61, 128] on link "Max Value" at bounding box center [62, 129] width 51 height 13
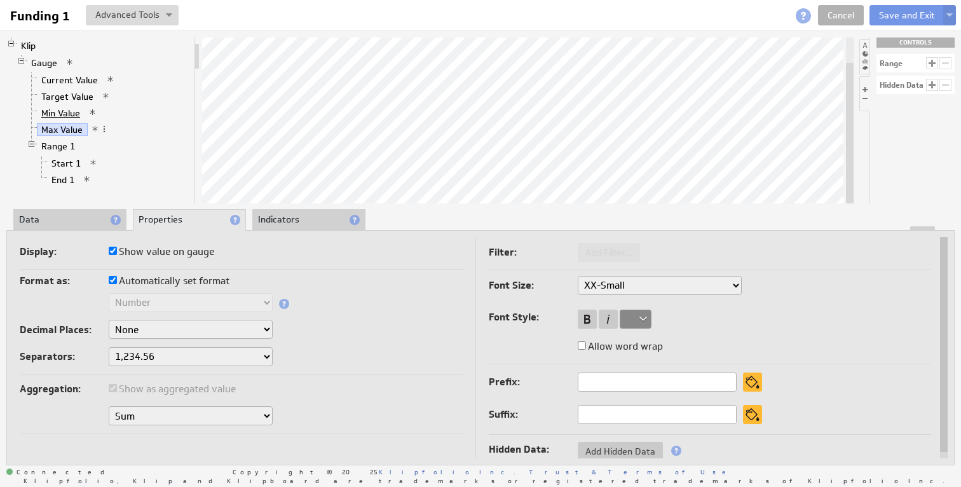
click at [57, 113] on link "Min Value" at bounding box center [61, 113] width 48 height 13
click at [62, 127] on link "Max Value" at bounding box center [62, 129] width 51 height 13
click at [45, 219] on li "Data" at bounding box center [69, 220] width 113 height 22
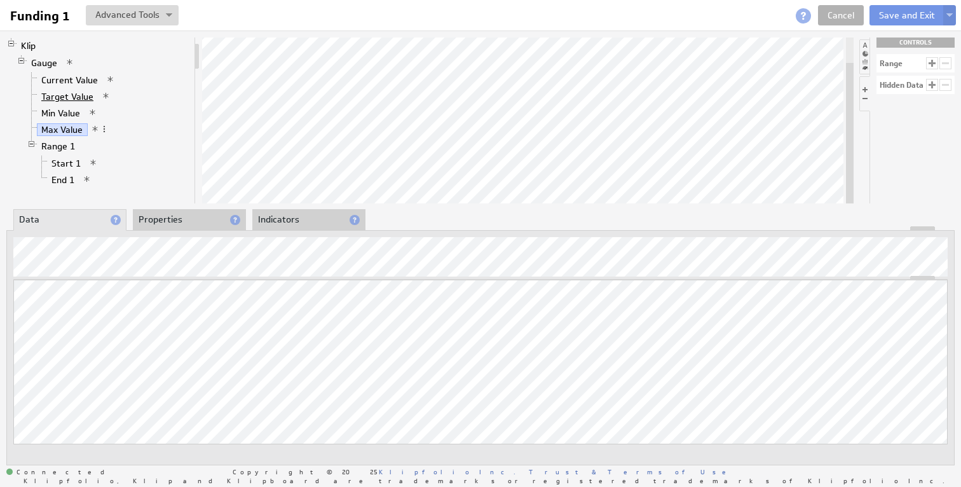
click at [69, 90] on link "Target Value" at bounding box center [68, 96] width 62 height 13
click at [108, 78] on span at bounding box center [107, 79] width 9 height 9
click at [841, 251] on div at bounding box center [842, 258] width 18 height 15
click at [820, 271] on div "Updating... Select a Function ARRAY DATE SELECT SLICE SUM Data Manipulation Log…" at bounding box center [480, 347] width 949 height 235
click at [175, 10] on button at bounding box center [132, 15] width 93 height 20
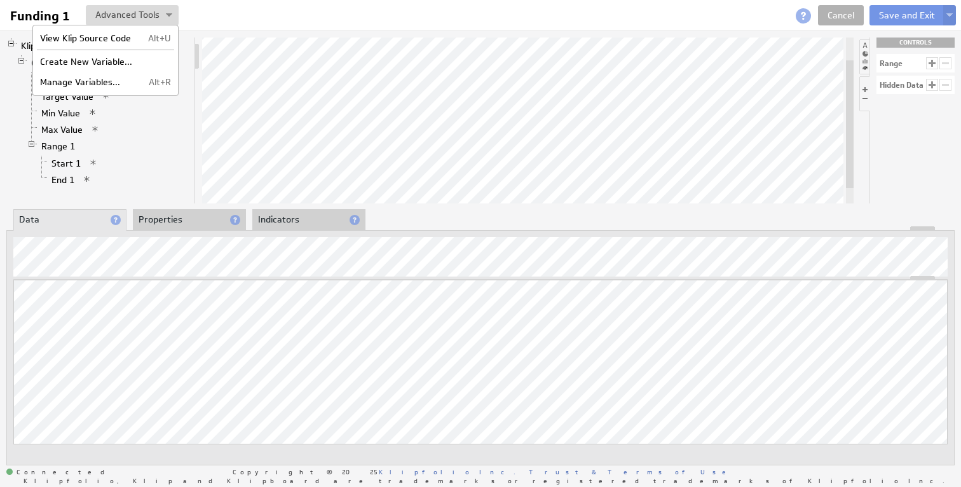
click at [188, 216] on li "Properties" at bounding box center [189, 220] width 113 height 22
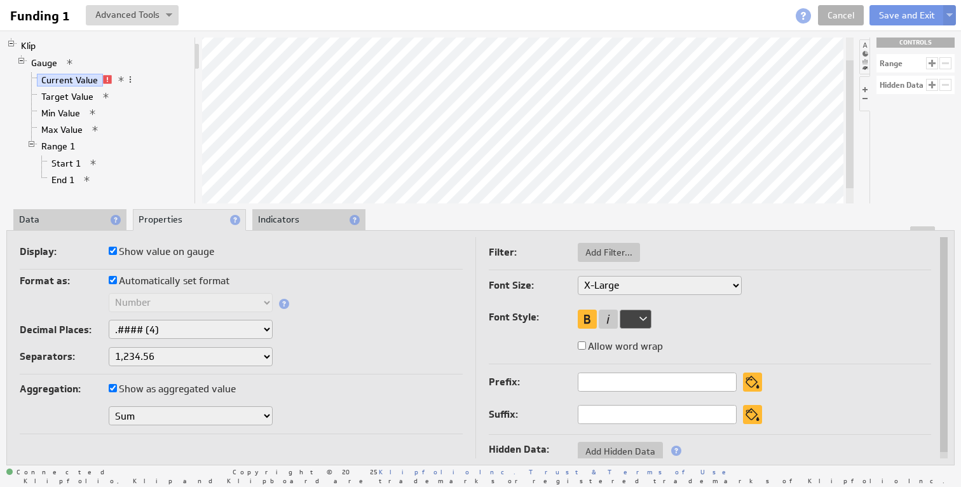
click at [278, 224] on li "Indicators" at bounding box center [308, 220] width 113 height 22
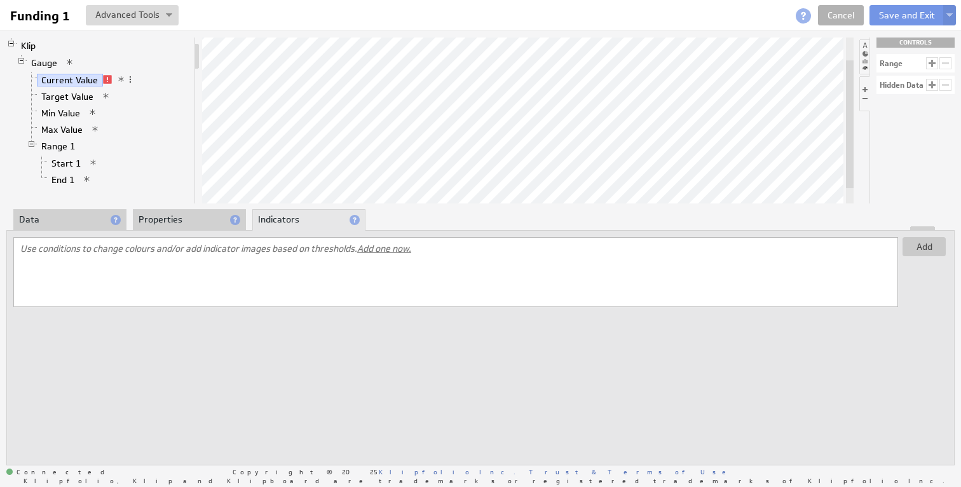
click at [99, 217] on li "Data" at bounding box center [69, 220] width 113 height 22
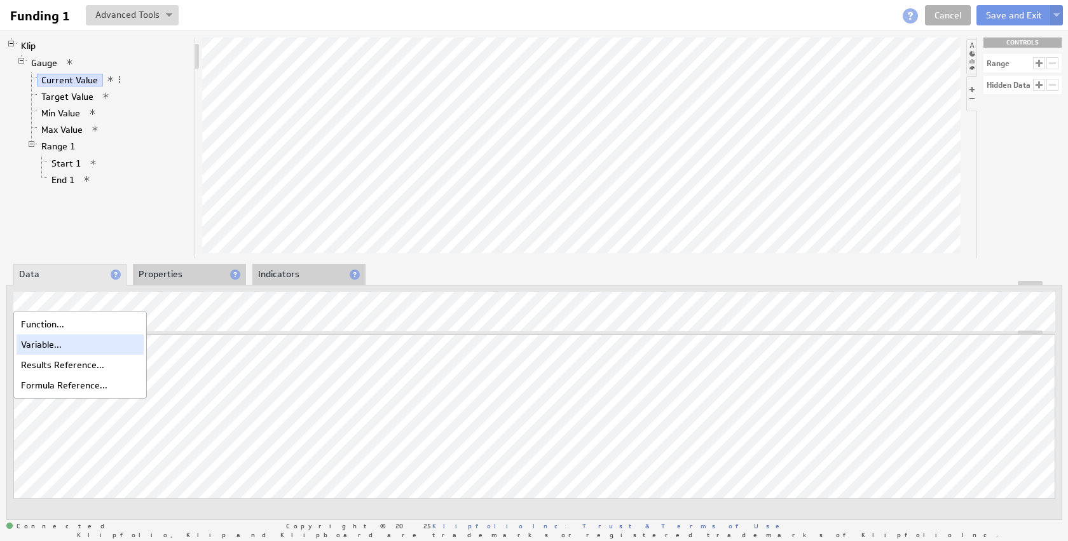
click at [50, 339] on div "Variable..." at bounding box center [80, 344] width 127 height 20
click at [71, 379] on div "Formula Reference..." at bounding box center [80, 385] width 127 height 20
click at [44, 319] on div "Function..." at bounding box center [80, 324] width 127 height 20
click at [126, 81] on span at bounding box center [130, 79] width 9 height 9
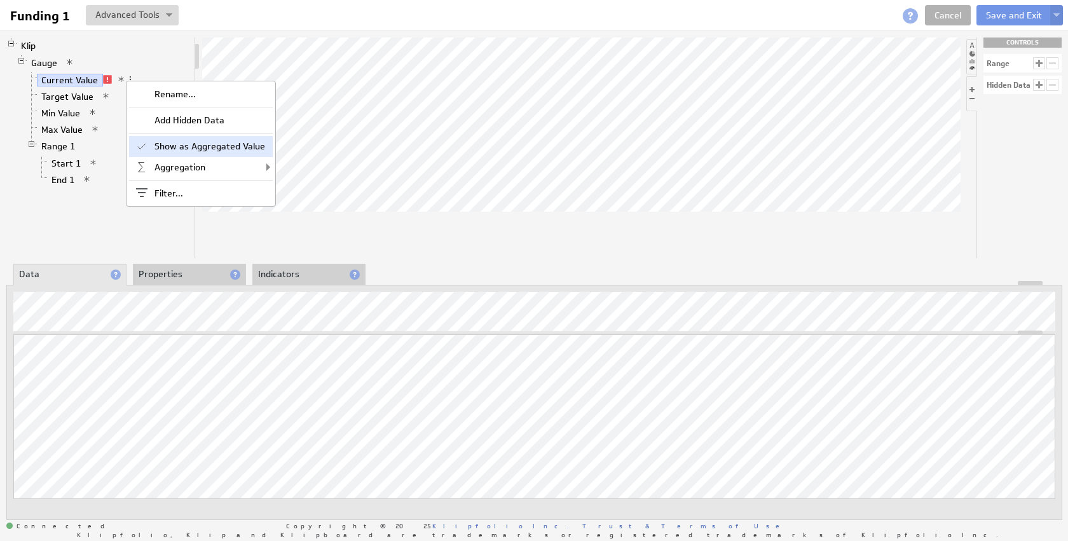
click at [174, 147] on div "Show as Aggregated Value" at bounding box center [201, 146] width 144 height 20
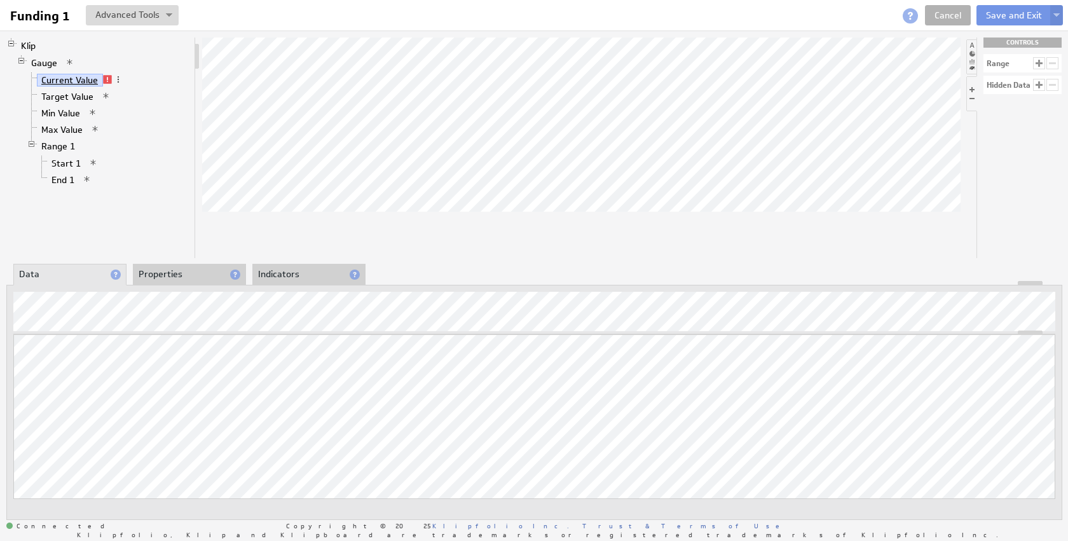
click at [92, 77] on link "Current Value" at bounding box center [70, 80] width 66 height 13
click at [60, 76] on link "Current Value" at bounding box center [70, 80] width 66 height 13
click at [114, 78] on span at bounding box center [118, 79] width 9 height 9
click at [63, 76] on link "Current Value" at bounding box center [70, 80] width 66 height 13
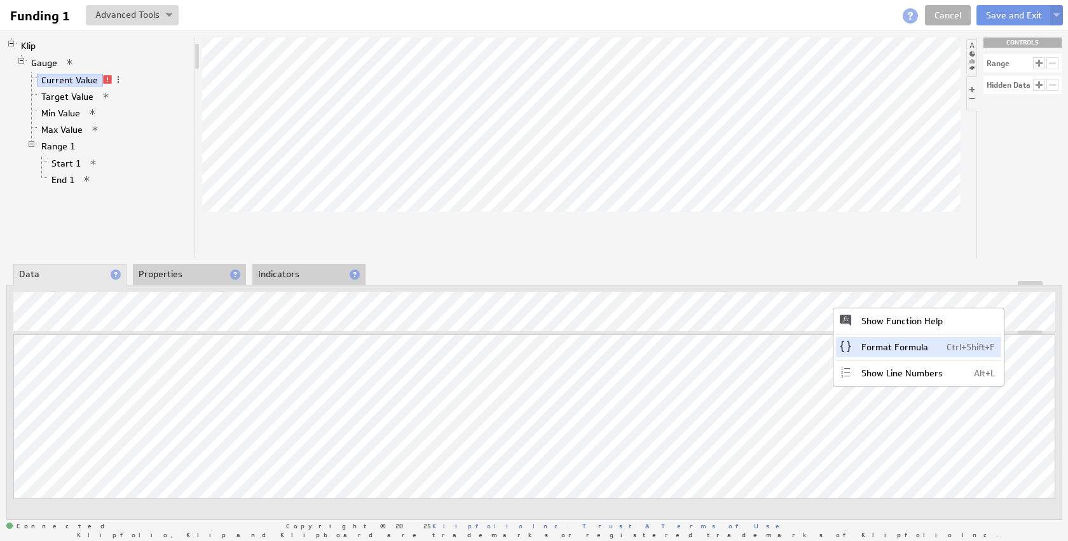
click at [916, 352] on div "Format Formula Ctrl+Shift+F" at bounding box center [918, 347] width 165 height 20
click at [945, 368] on div "Show Line Numbers Alt+L" at bounding box center [918, 373] width 165 height 20
click at [106, 79] on span at bounding box center [107, 79] width 9 height 9
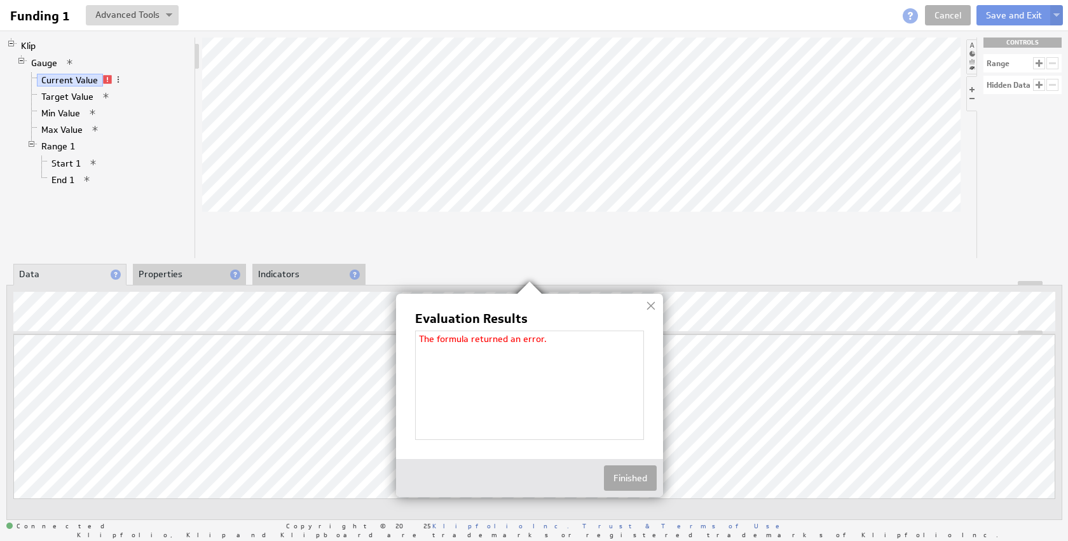
click at [626, 474] on button "Finished" at bounding box center [630, 477] width 53 height 25
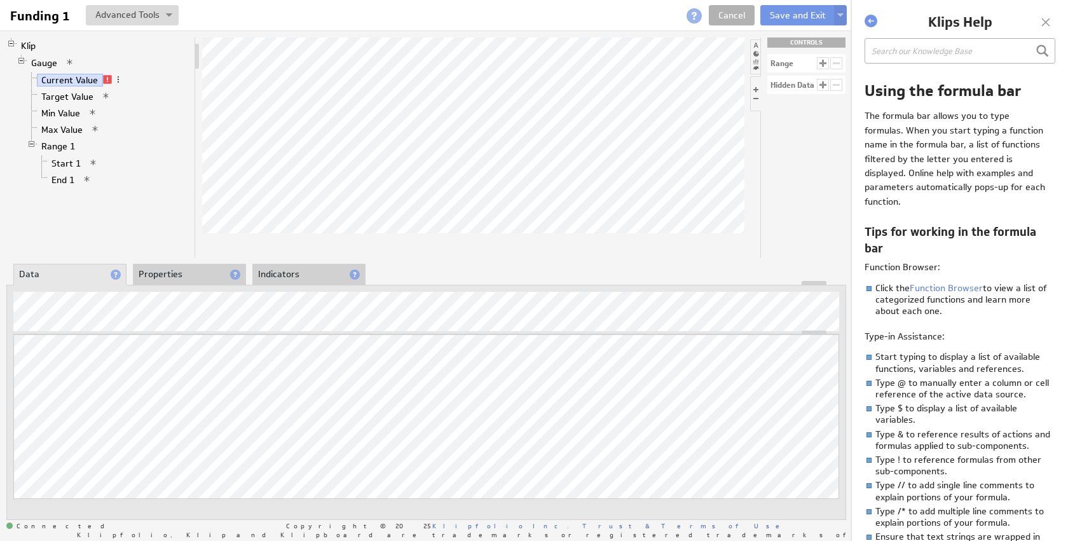
click at [961, 22] on div at bounding box center [1045, 22] width 19 height 19
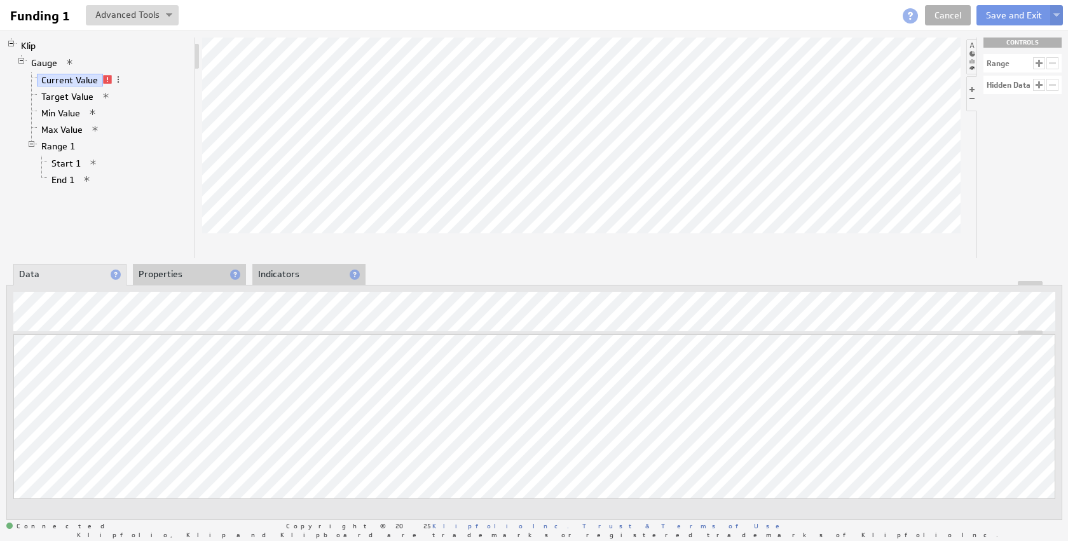
click at [181, 266] on li "Properties" at bounding box center [189, 275] width 113 height 22
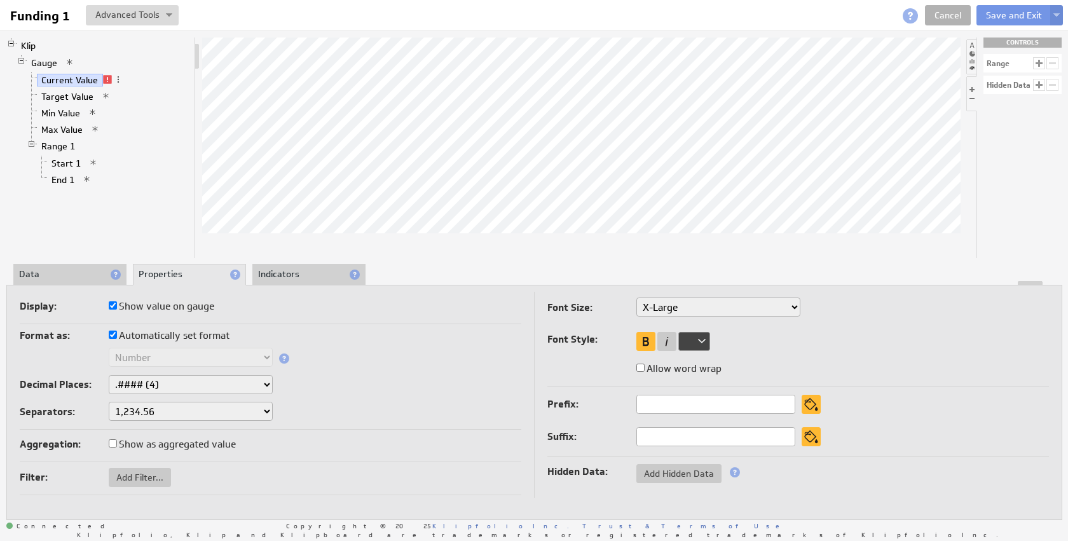
click at [296, 274] on li "Indicators" at bounding box center [308, 275] width 113 height 22
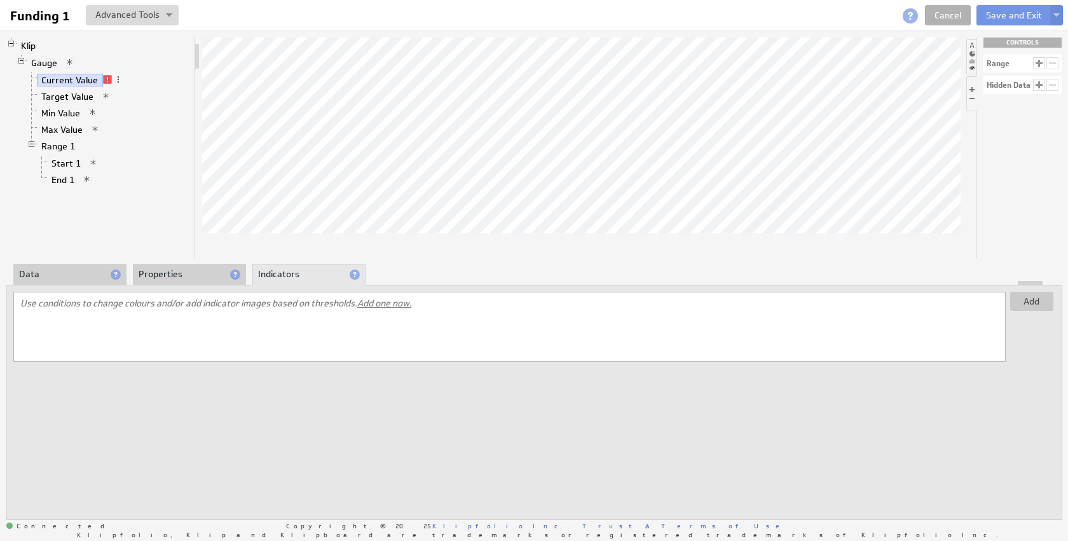
click at [79, 280] on li "Data" at bounding box center [69, 275] width 113 height 22
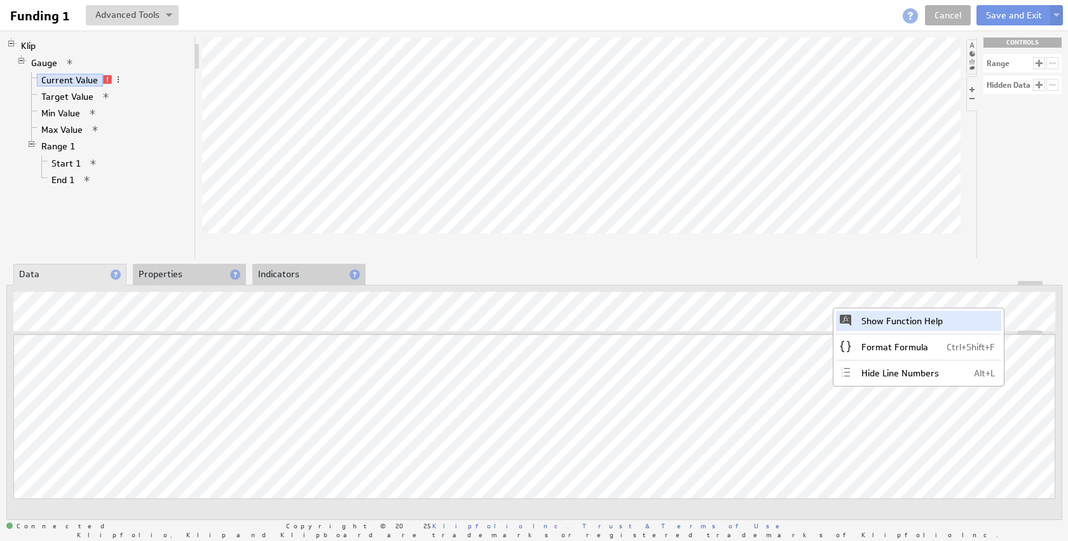
click at [908, 321] on div "Show Function Help" at bounding box center [918, 321] width 165 height 20
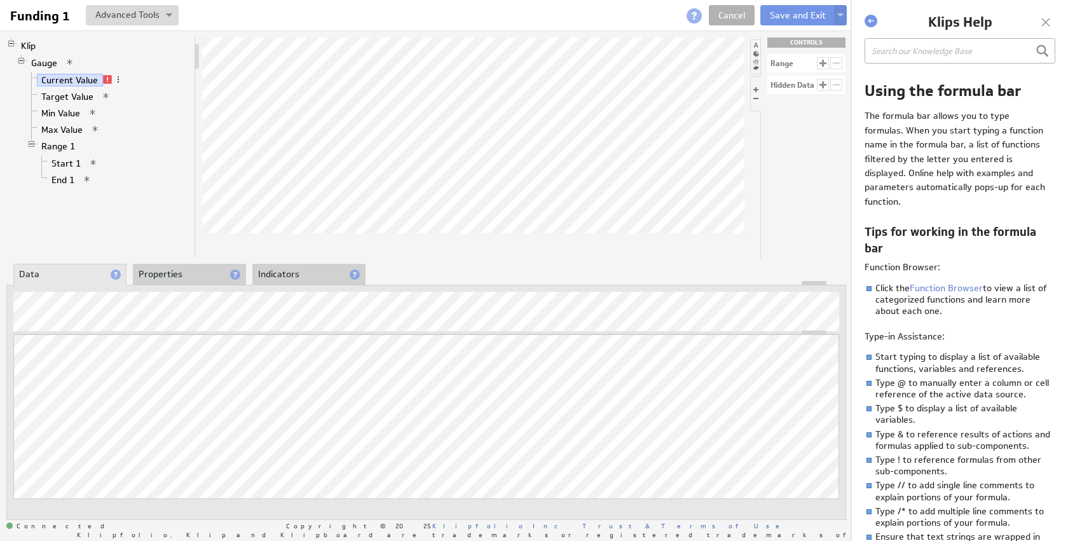
click at [961, 25] on div at bounding box center [1045, 22] width 19 height 19
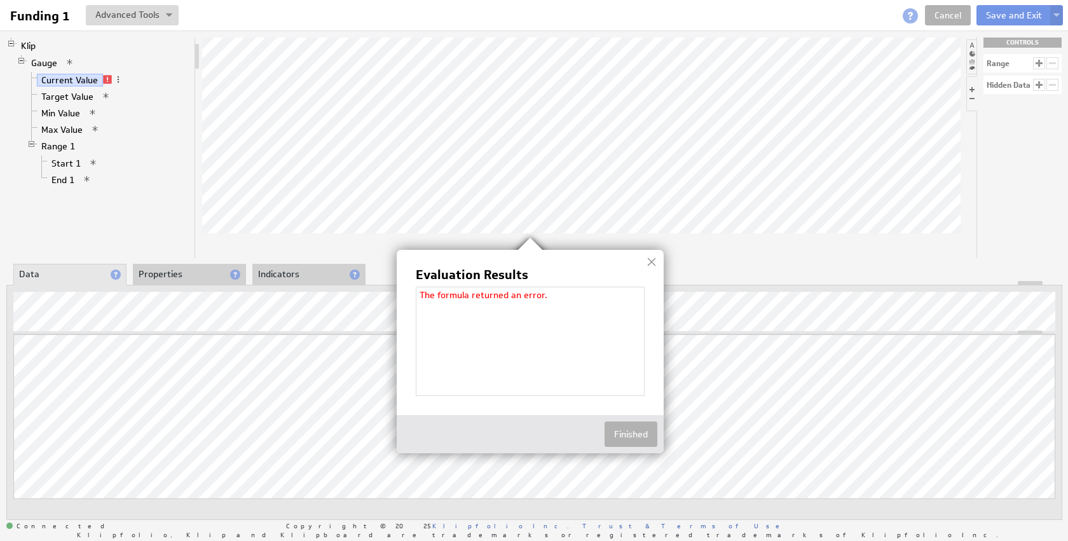
click at [221, 300] on img at bounding box center [534, 270] width 1068 height 541
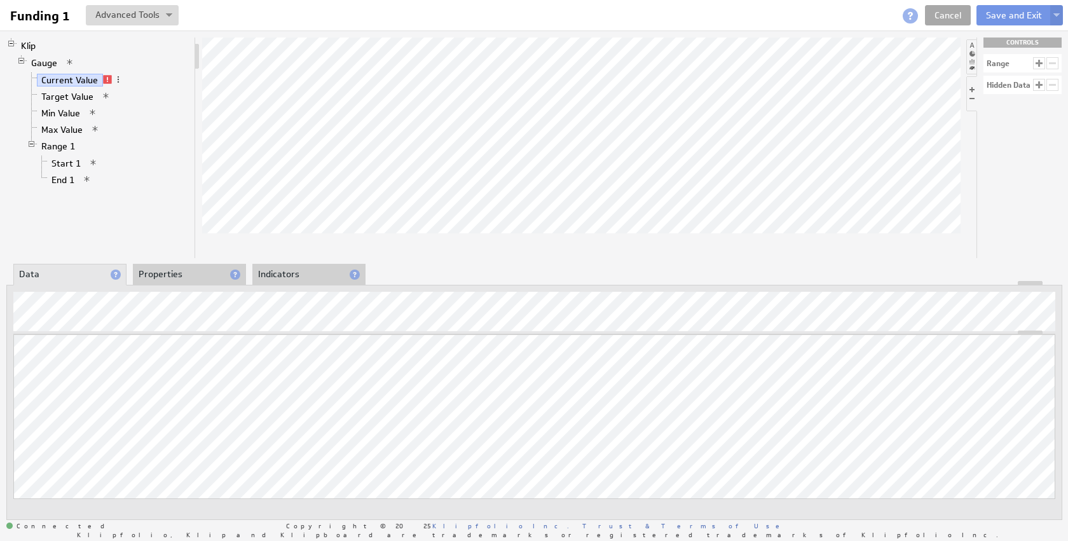
click at [944, 6] on link "Cancel" at bounding box center [948, 15] width 46 height 20
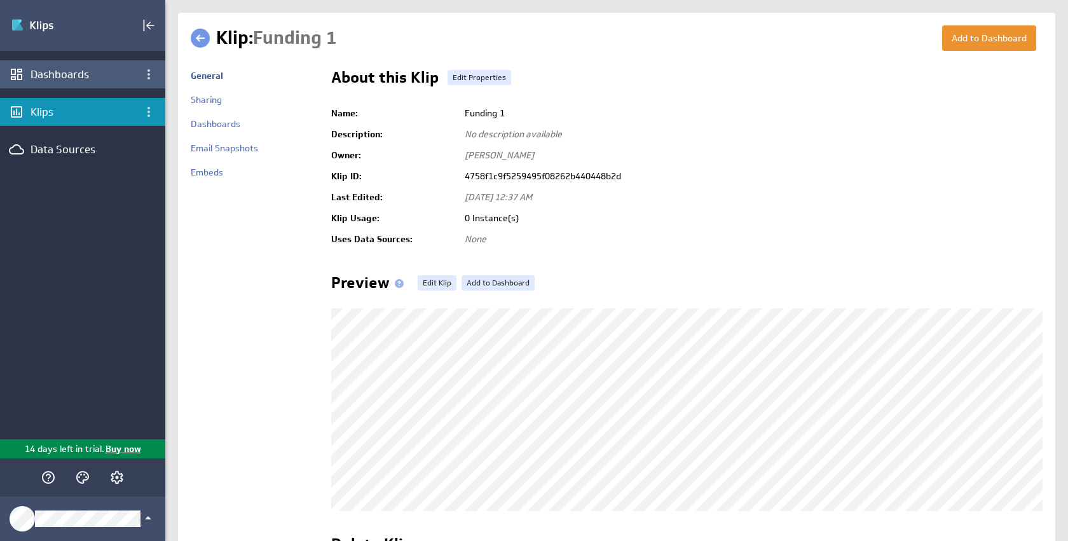
click at [66, 76] on div "Dashboards" at bounding box center [83, 74] width 104 height 14
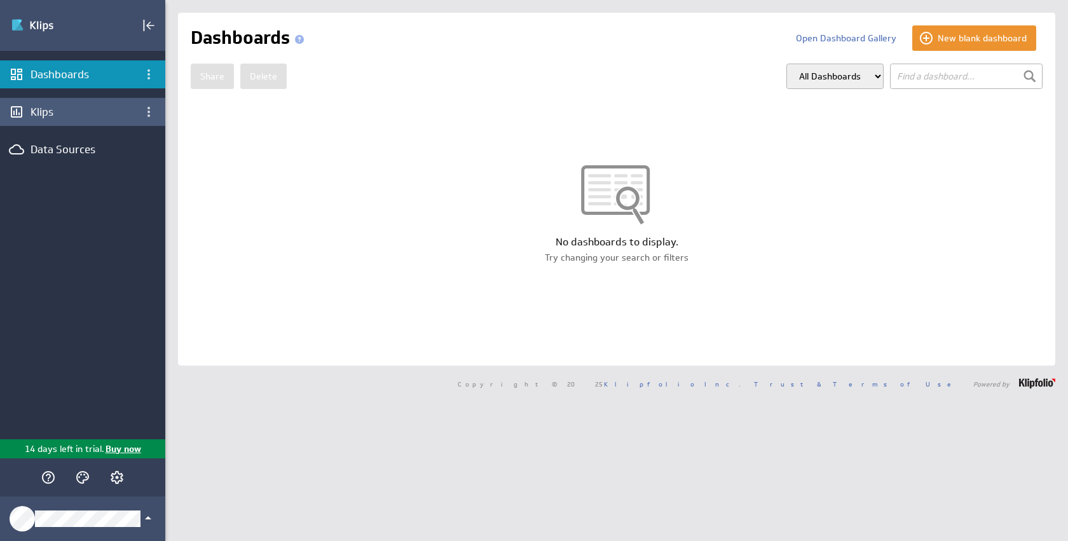
click at [50, 111] on div "Klips" at bounding box center [83, 112] width 104 height 14
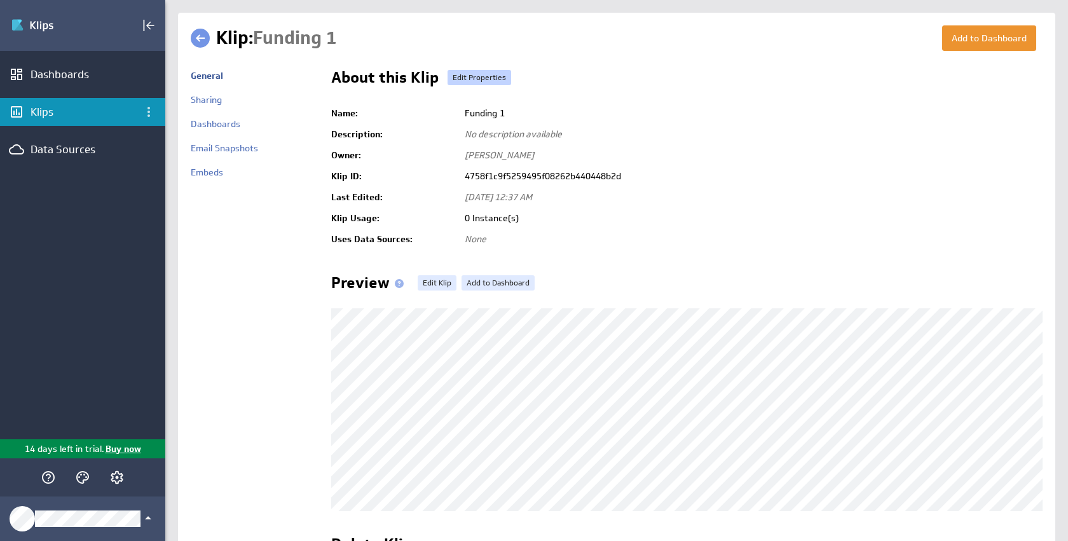
click at [466, 72] on link "Edit Properties" at bounding box center [480, 77] width 64 height 15
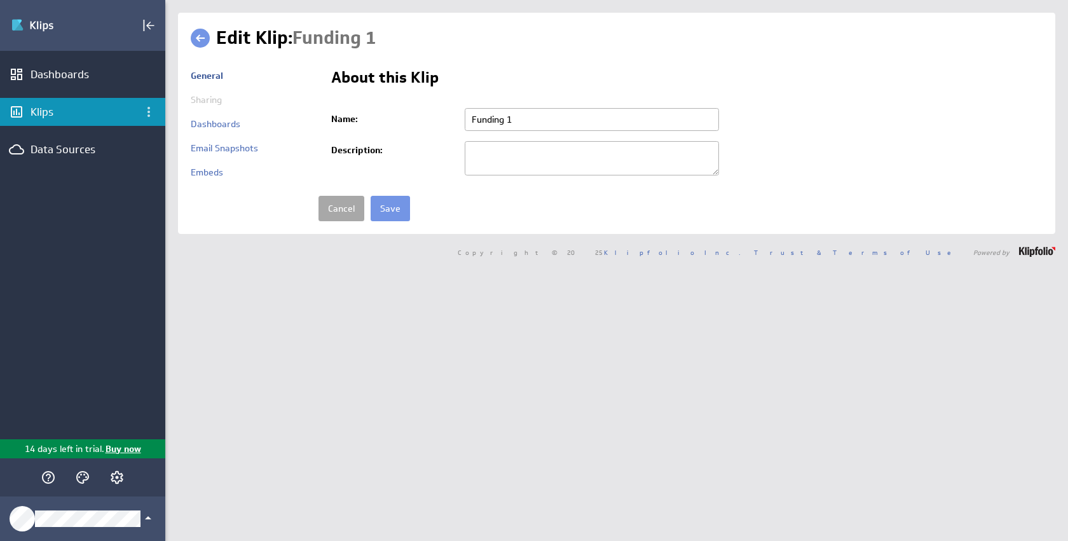
click at [332, 202] on link "Cancel" at bounding box center [342, 208] width 46 height 25
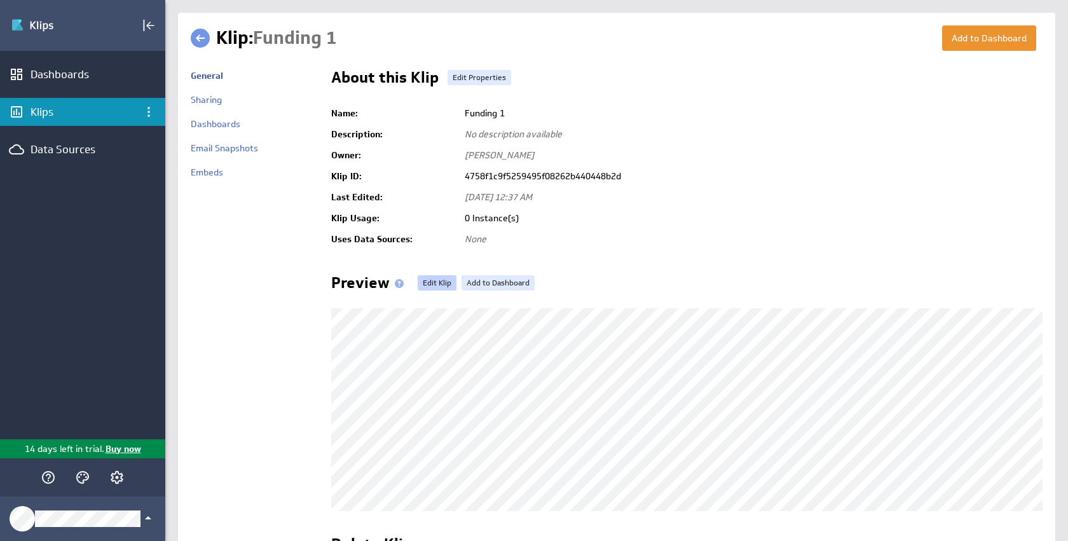
click at [434, 286] on link "Edit Klip" at bounding box center [437, 282] width 39 height 15
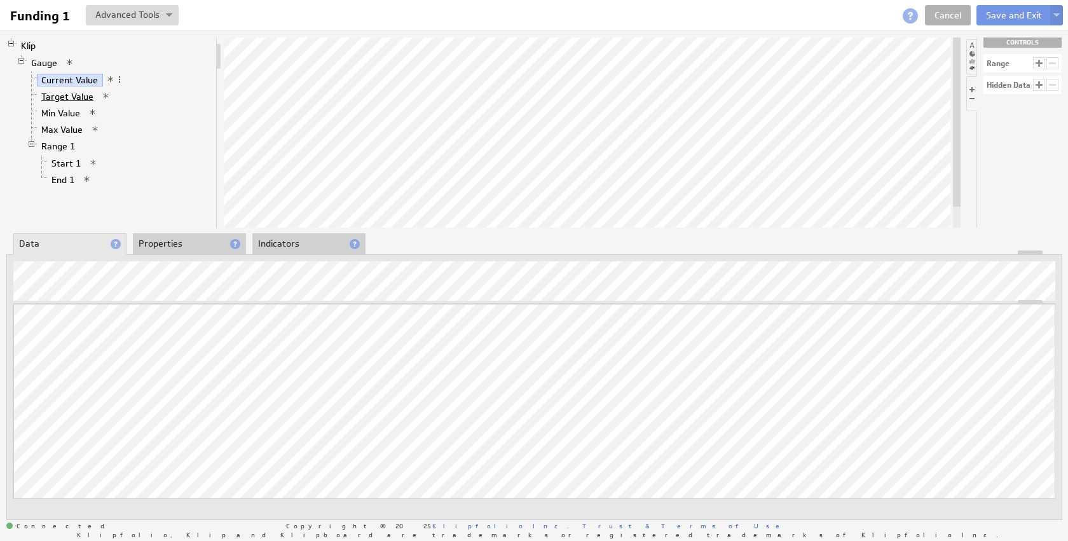
click at [78, 97] on link "Target Value" at bounding box center [68, 96] width 62 height 13
click at [43, 66] on link "Gauge" at bounding box center [45, 63] width 36 height 13
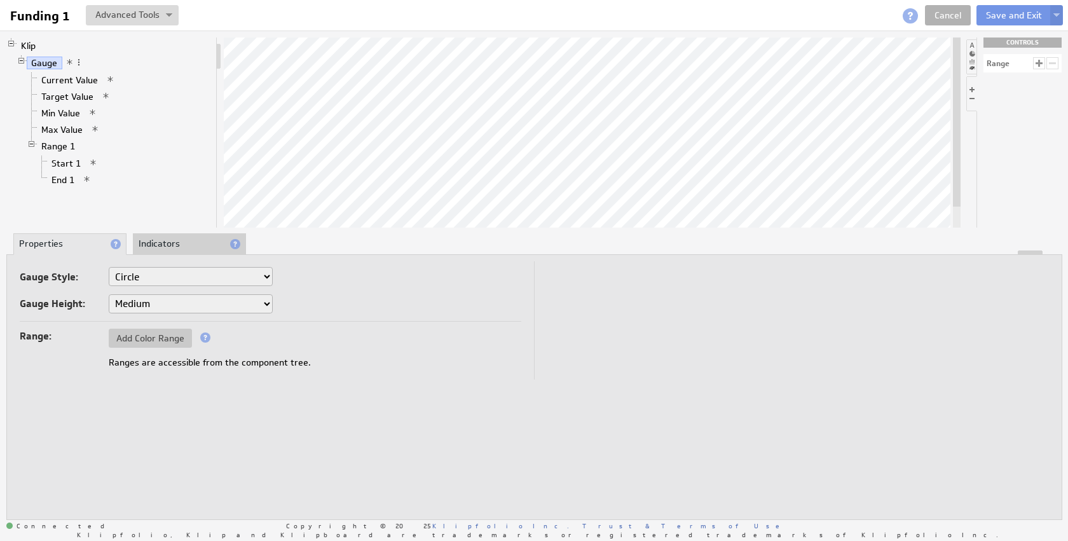
click at [186, 281] on select "Horizontal Vertical Arc Semicircle Circle" at bounding box center [191, 276] width 164 height 19
click at [172, 338] on span "Add Color Range" at bounding box center [150, 338] width 83 height 11
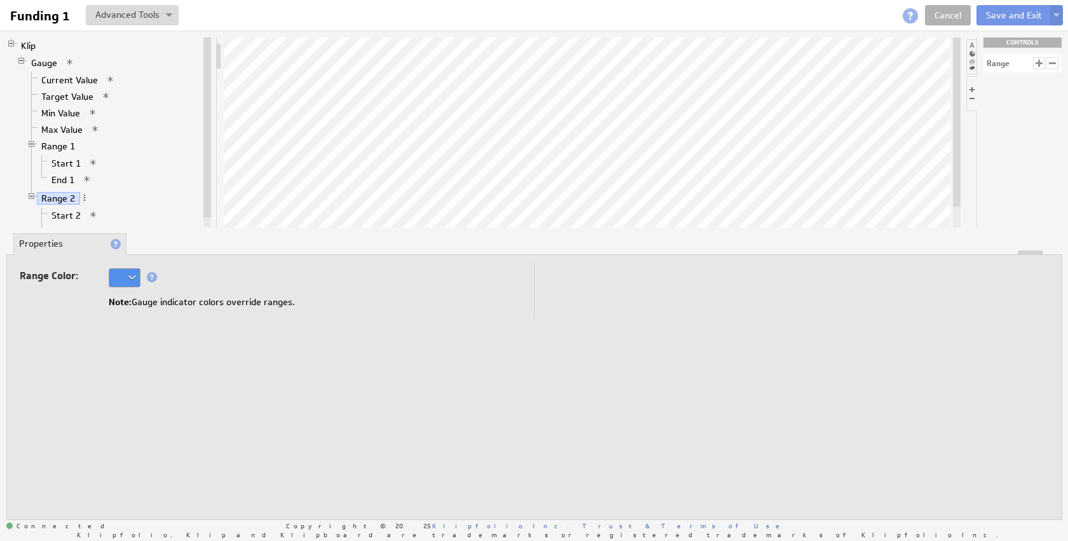
click at [172, 338] on div "Range Color: Note: Gauge indicator colors override ranges." at bounding box center [534, 387] width 1042 height 252
click at [127, 280] on div at bounding box center [125, 277] width 32 height 19
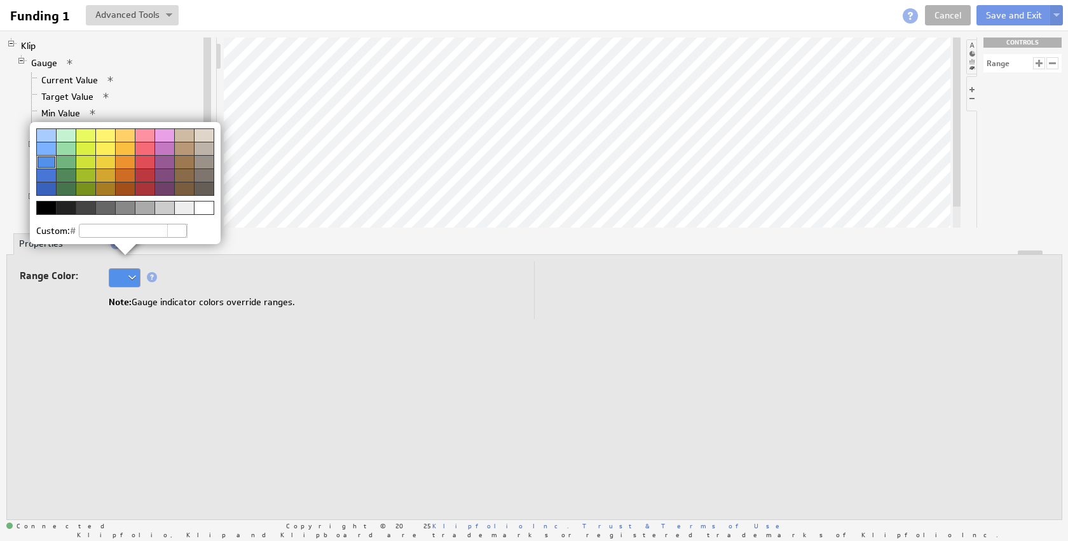
click at [67, 160] on div at bounding box center [66, 161] width 20 height 13
click at [174, 303] on img at bounding box center [534, 270] width 1068 height 541
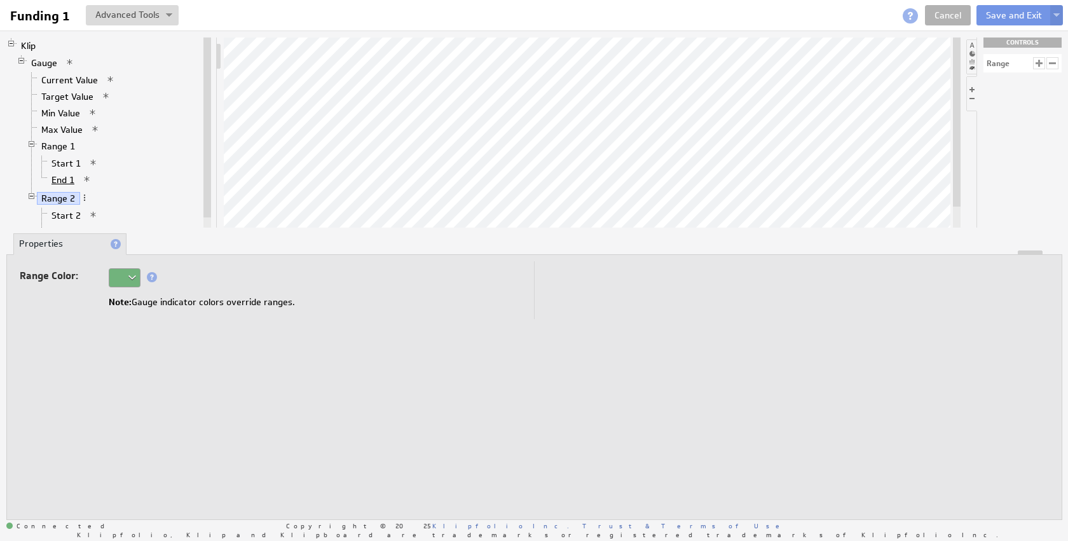
click at [60, 174] on link "End 1" at bounding box center [63, 180] width 32 height 13
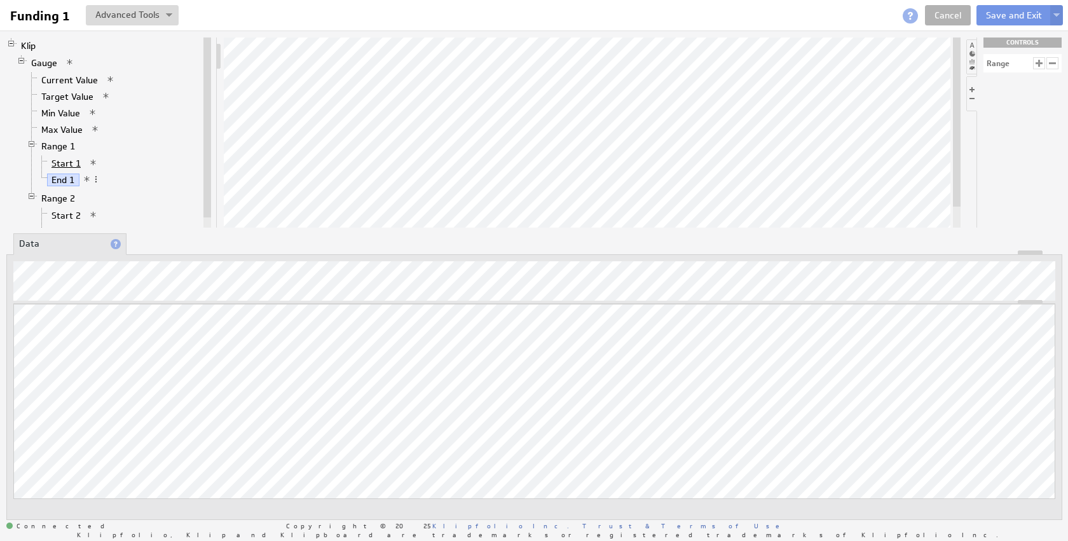
click at [60, 163] on link "Start 1" at bounding box center [66, 163] width 39 height 13
click at [57, 128] on link "Max Value" at bounding box center [62, 129] width 51 height 13
